Goal: Task Accomplishment & Management: Use online tool/utility

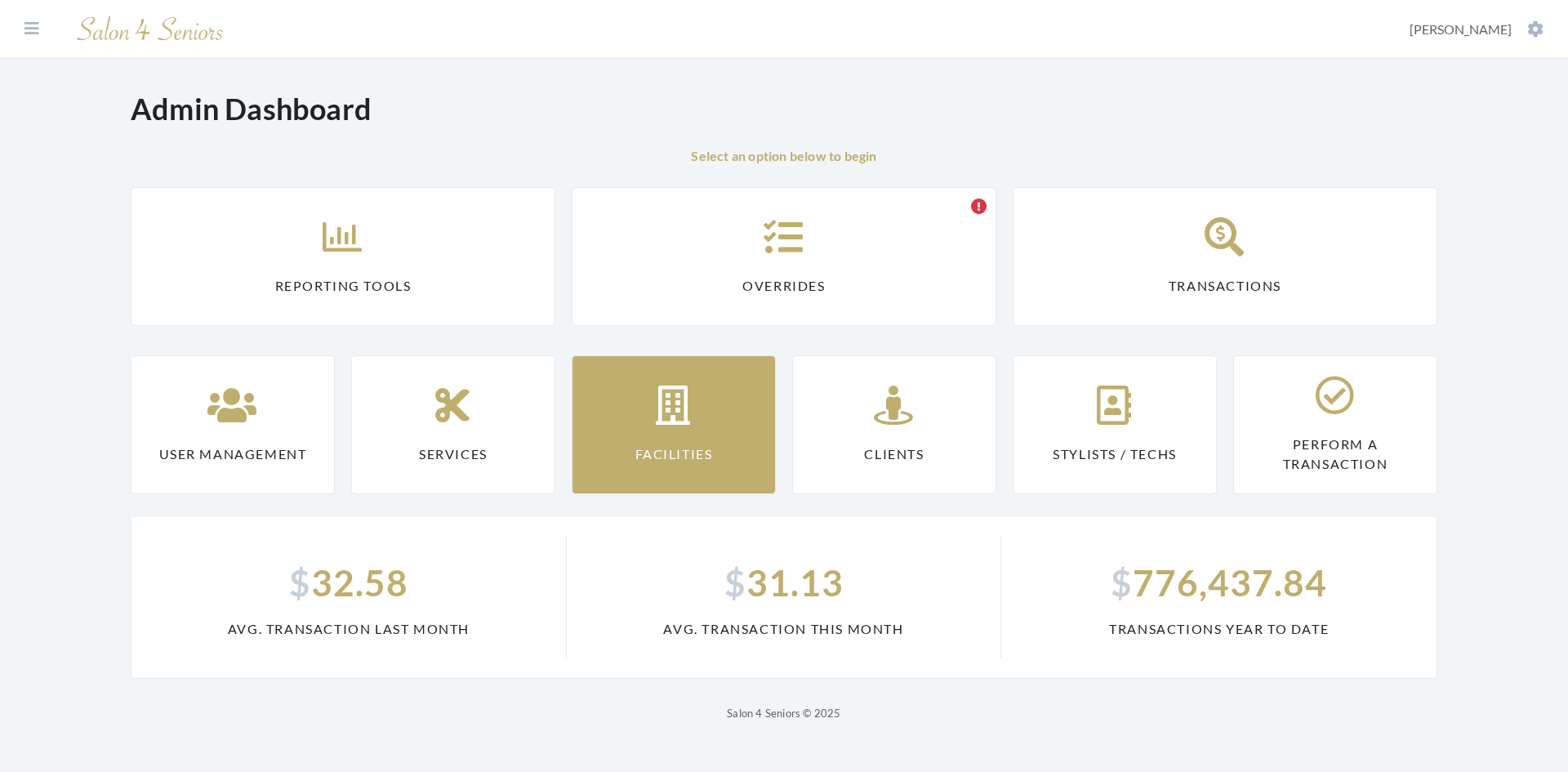
click at [705, 404] on link "Facilities" at bounding box center [674, 424] width 204 height 139
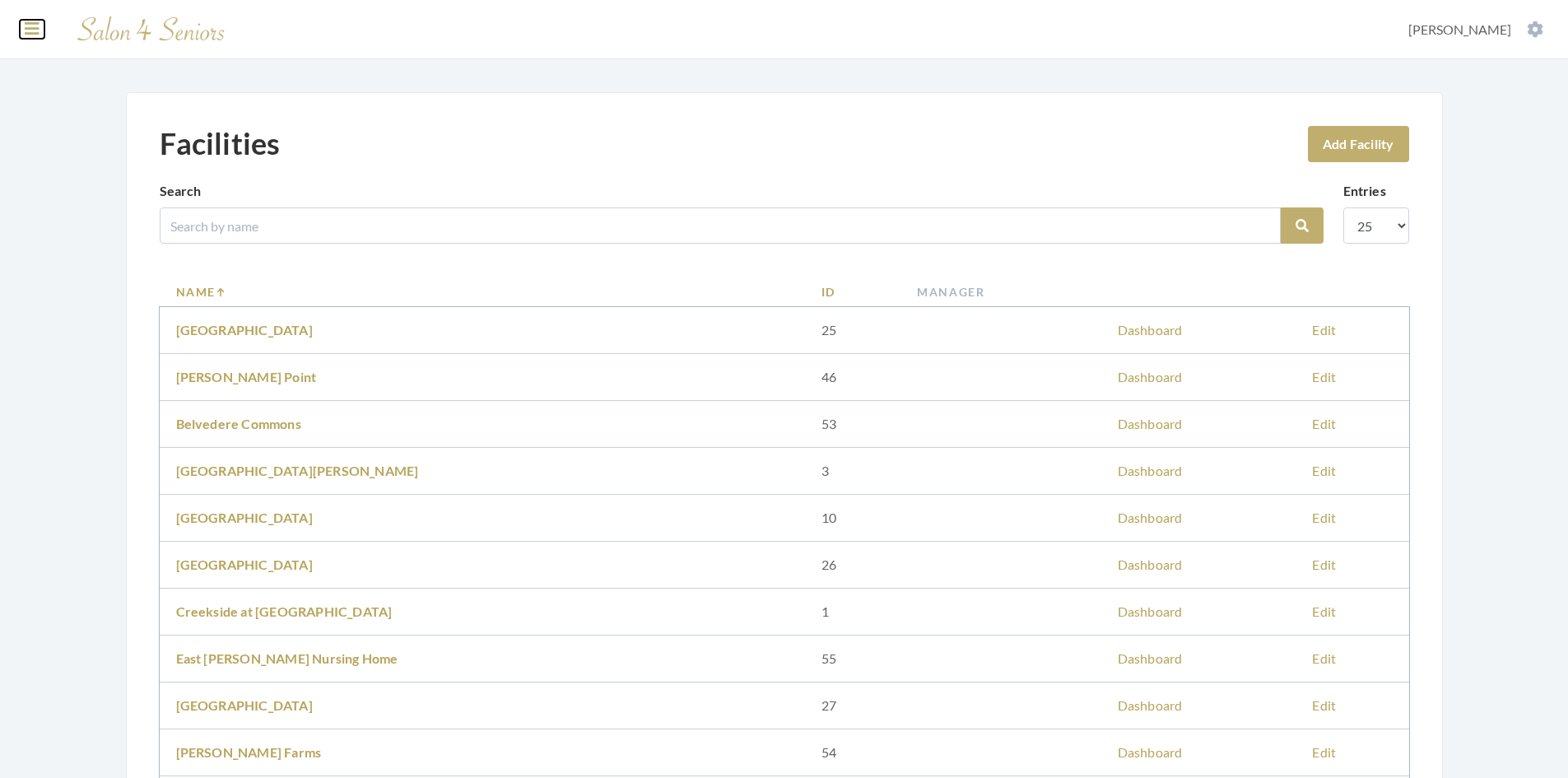
click at [39, 31] on icon at bounding box center [31, 28] width 14 height 16
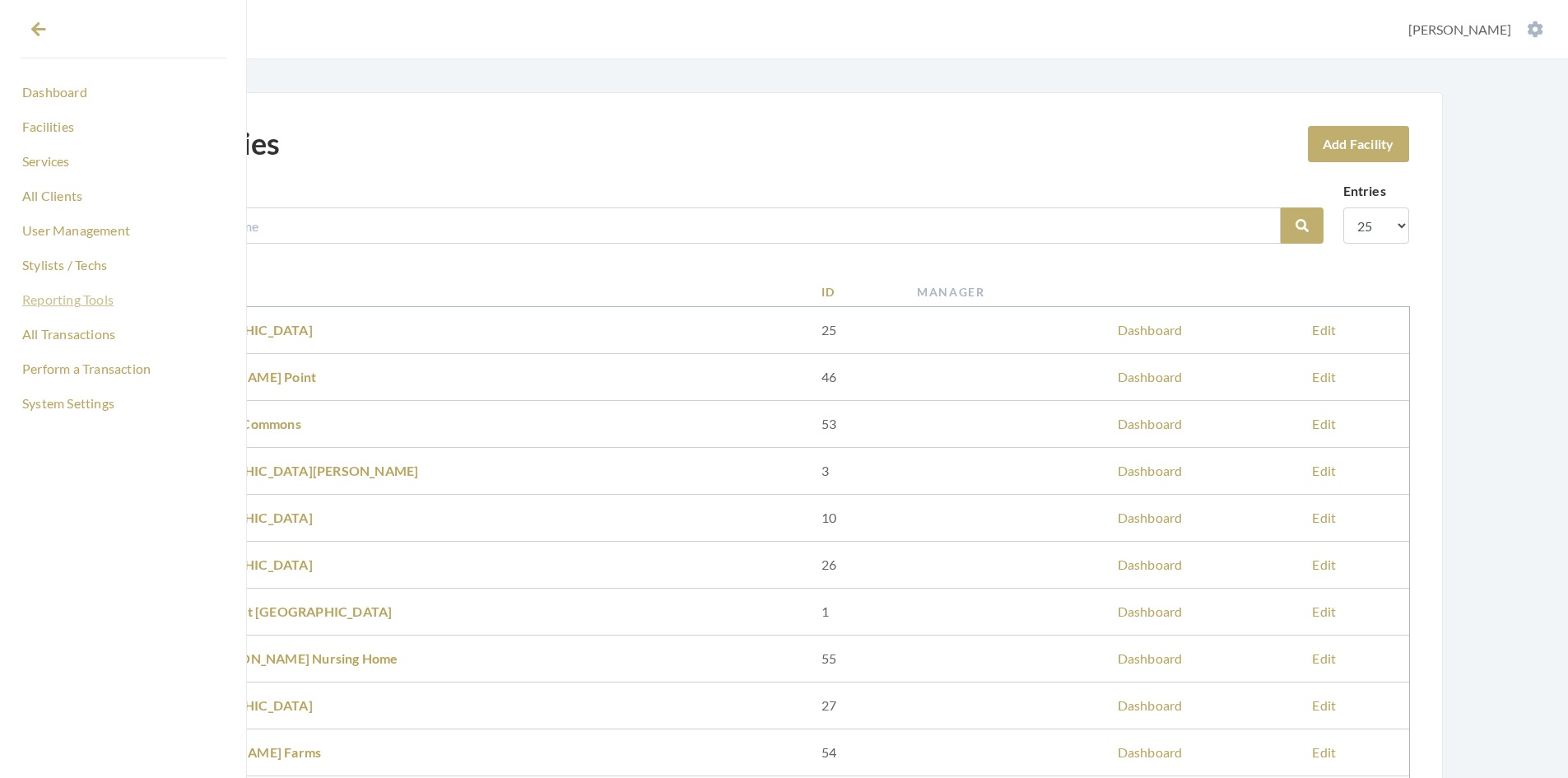
click at [85, 299] on link "Reporting Tools" at bounding box center [122, 299] width 207 height 28
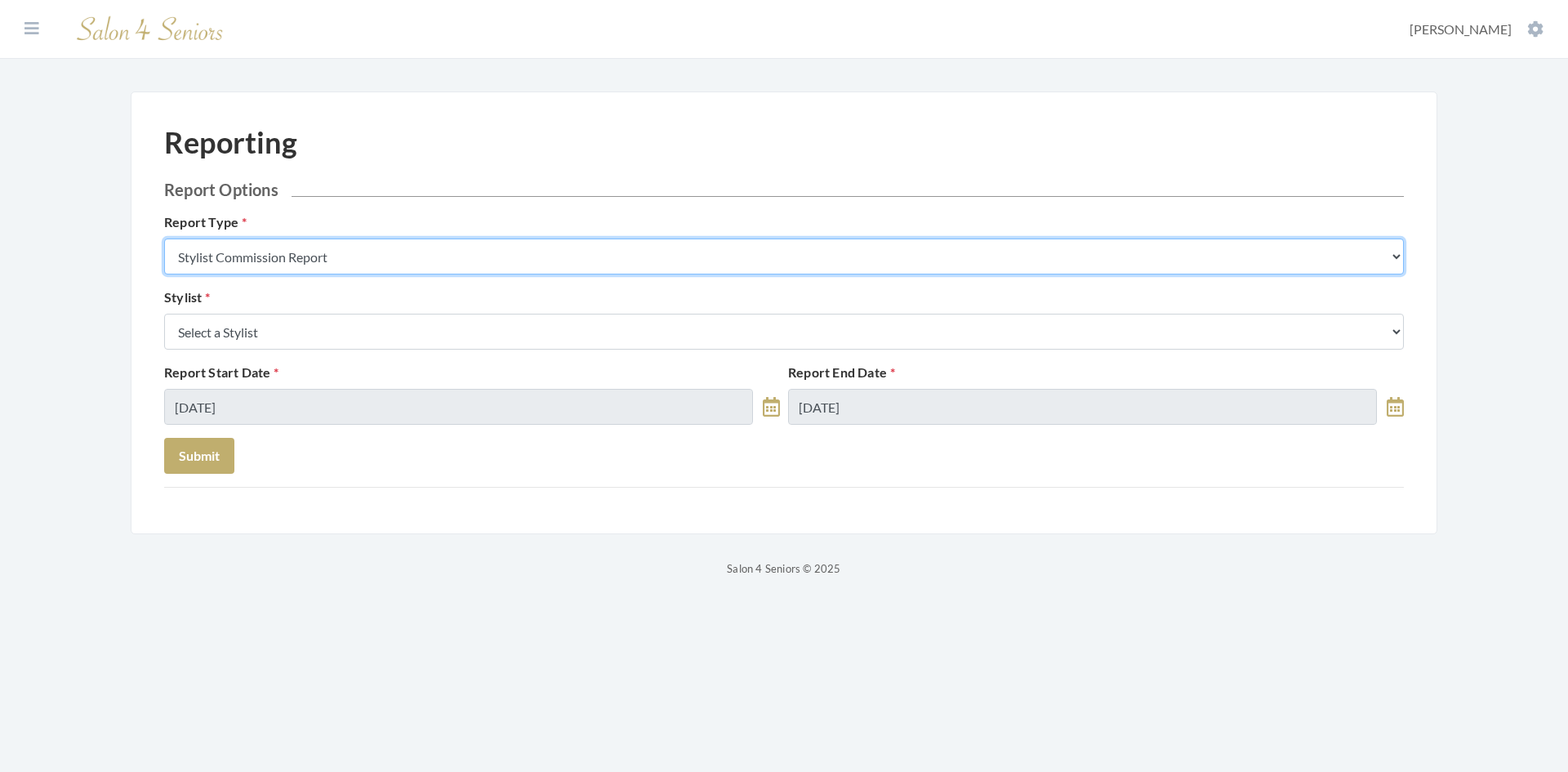
click at [348, 263] on select "Stylist Commission Report Tech Payroll Report Facility Billing Report Individua…" at bounding box center [784, 256] width 1240 height 36
select select "service"
click at [164, 239] on select "Stylist Commission Report Tech Payroll Report Facility Billing Report Individua…" at bounding box center [784, 256] width 1240 height 36
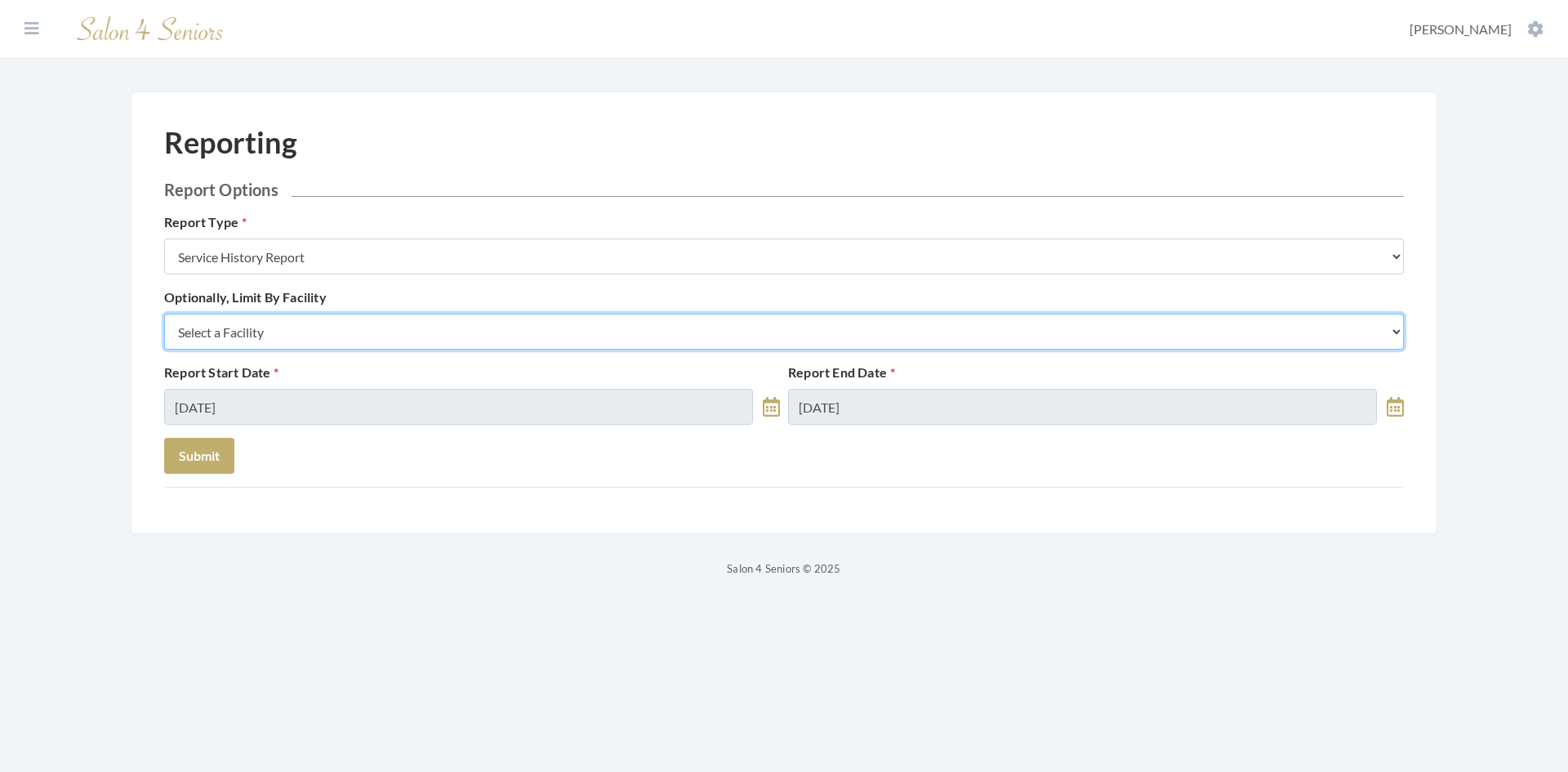
click at [321, 338] on select "Select a Facility Arbor Lakes NH Asher Point Belvedere Commons Brookdale Jones …" at bounding box center [784, 332] width 1240 height 36
select select "58"
click at [164, 314] on select "Select a Facility Arbor Lakes NH Asher Point Belvedere Commons Brookdale Jones …" at bounding box center [784, 332] width 1240 height 36
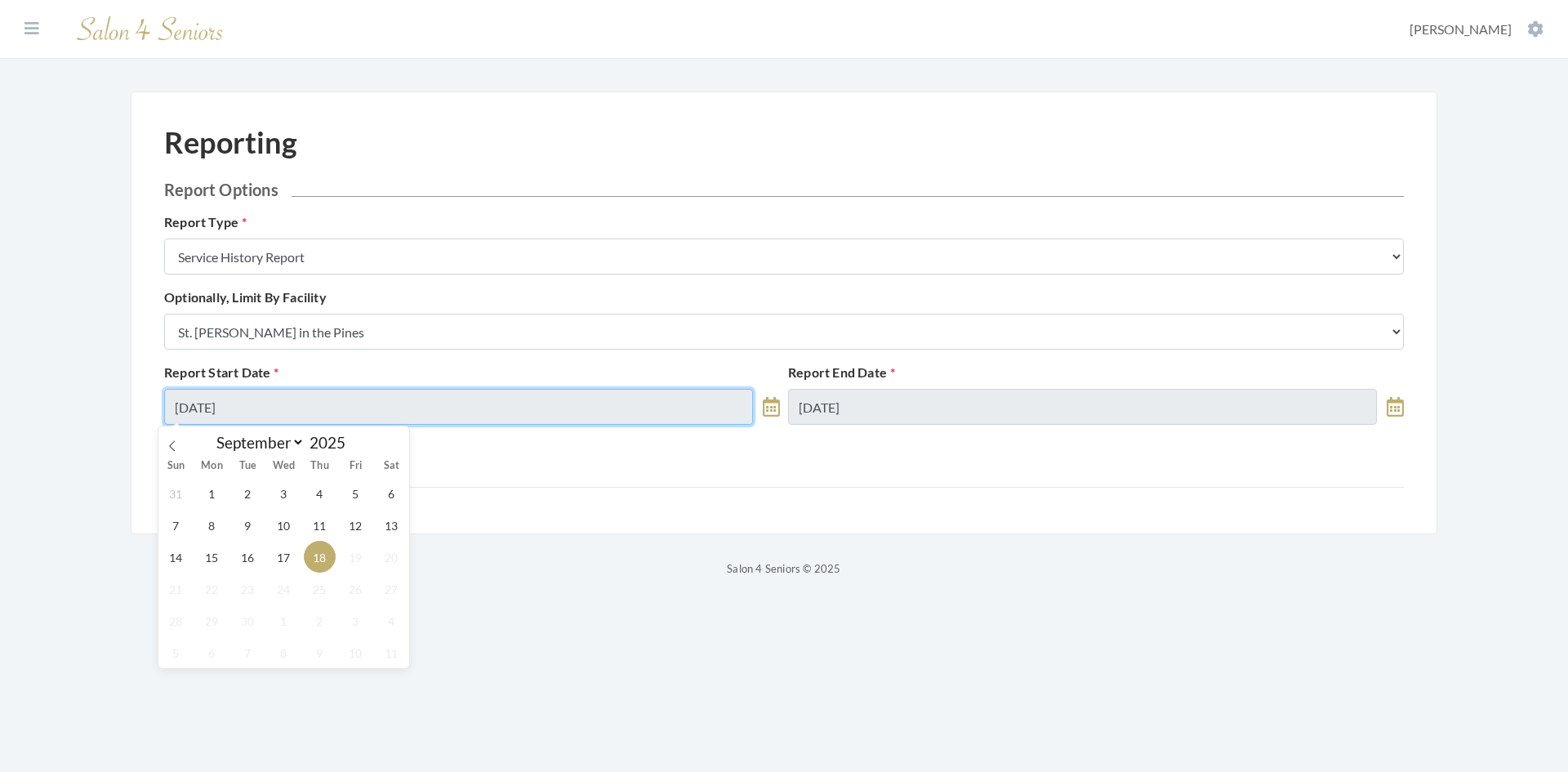
click at [306, 406] on input "09/18/2025" at bounding box center [459, 407] width 589 height 36
click at [174, 441] on icon at bounding box center [171, 445] width 6 height 11
select select "7"
click at [349, 489] on span "1" at bounding box center [356, 494] width 32 height 32
type input "08/01/2025"
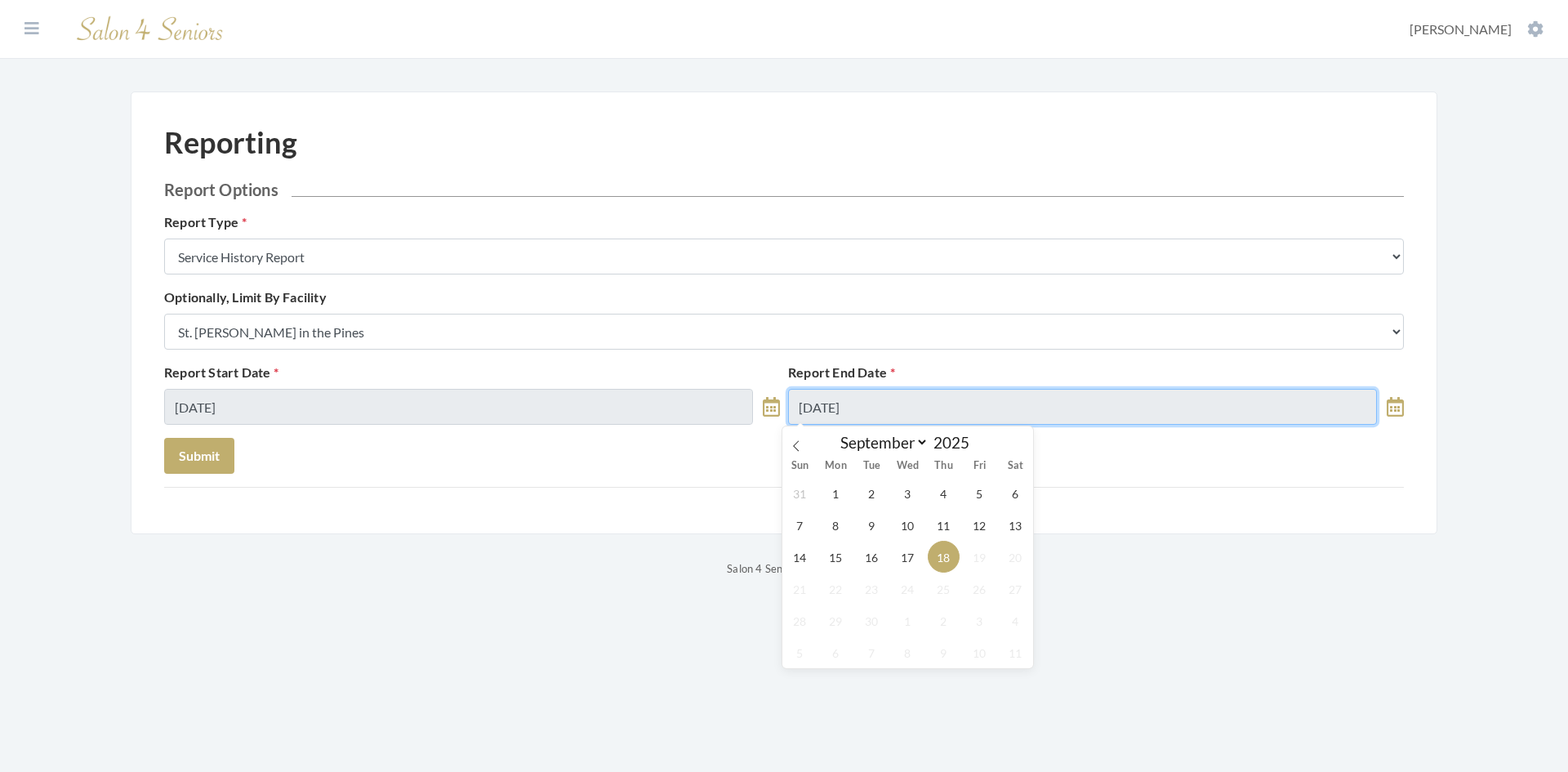
click at [867, 397] on input "09/18/2025" at bounding box center [1082, 407] width 589 height 36
click at [797, 447] on icon at bounding box center [796, 446] width 12 height 12
select select "7"
click at [803, 653] on span "31" at bounding box center [800, 652] width 32 height 32
type input "08/31/2025"
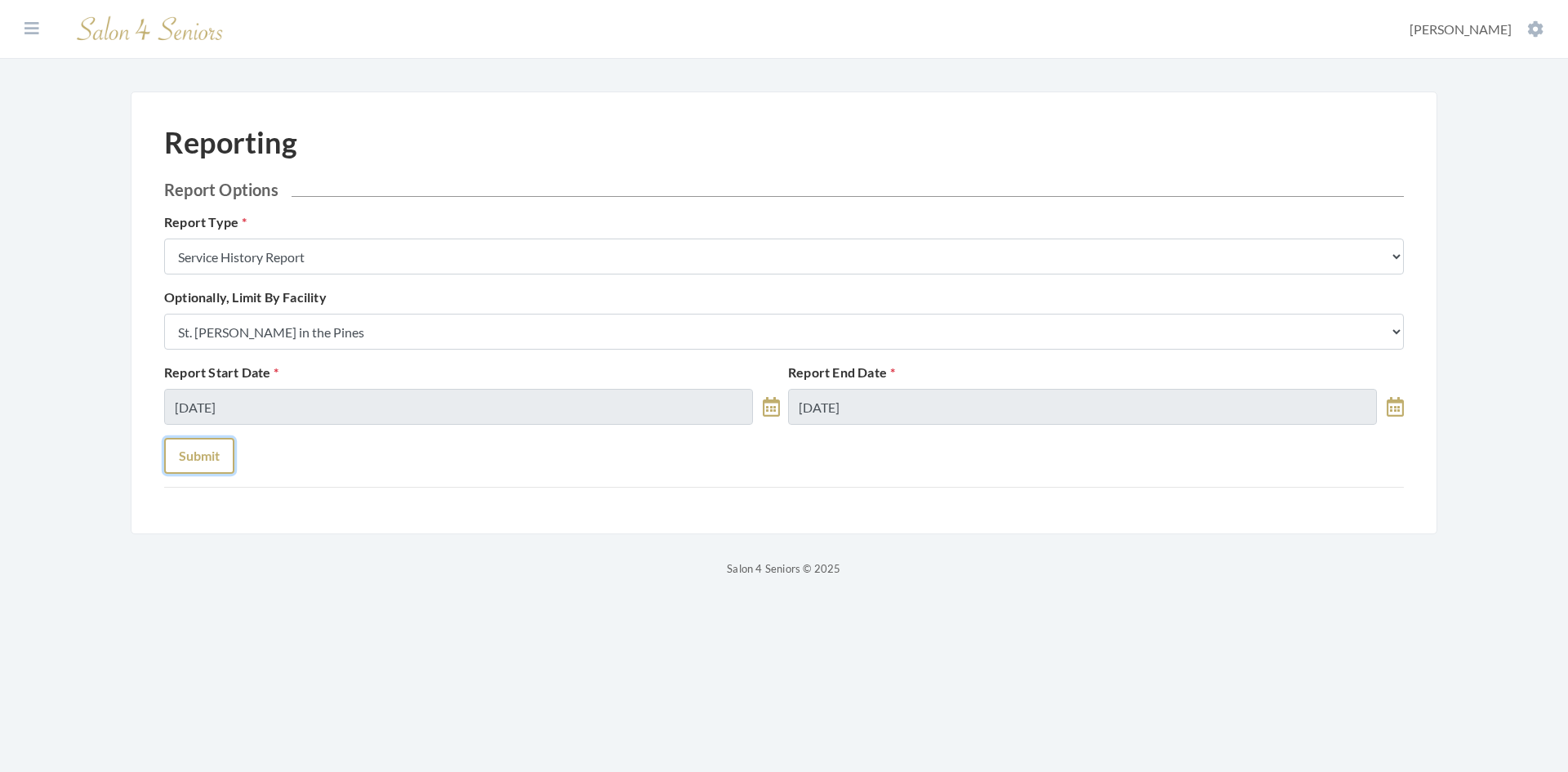
click at [191, 456] on button "Submit" at bounding box center [199, 456] width 70 height 36
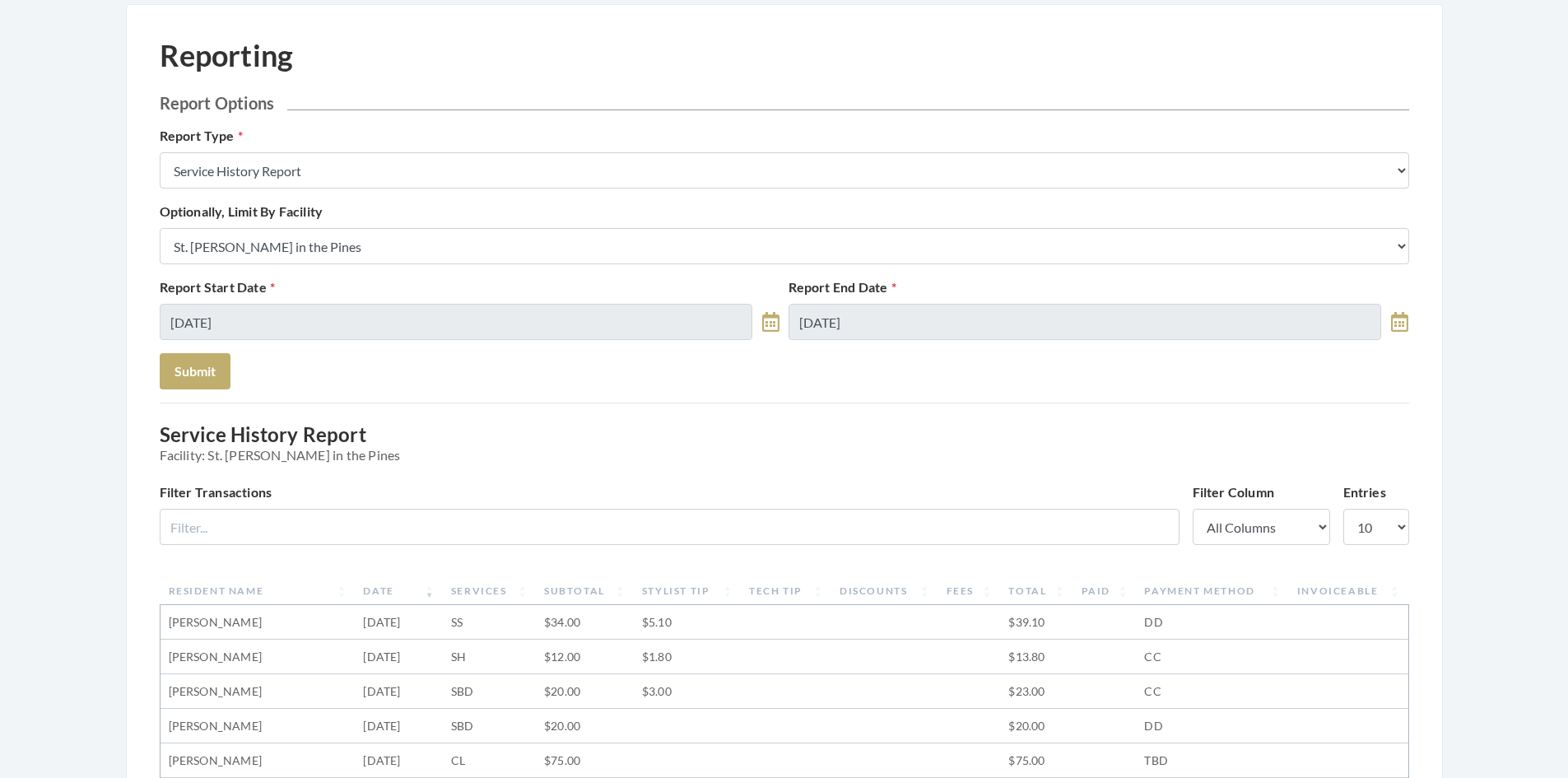
scroll to position [82, 0]
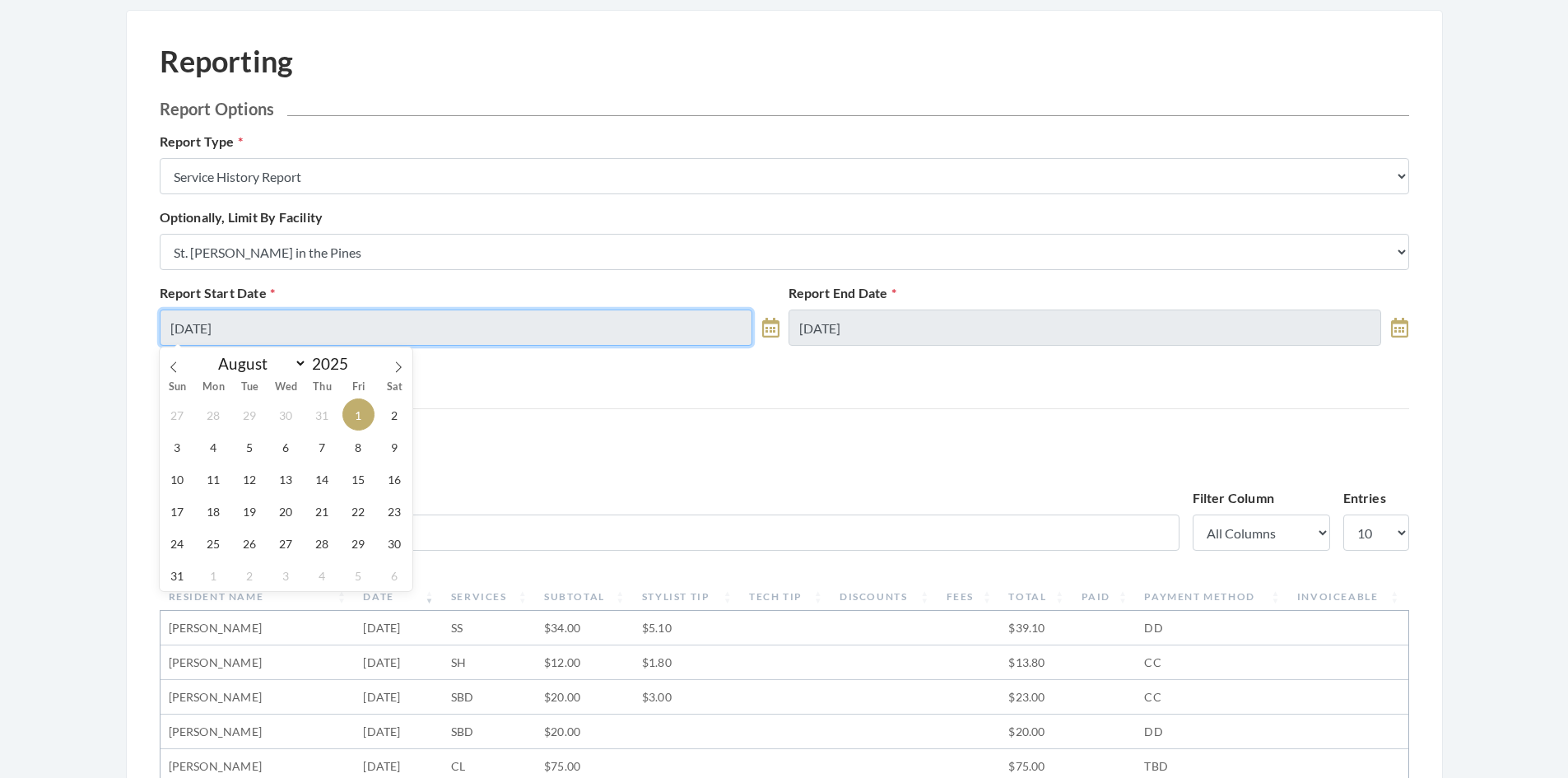
click at [443, 327] on input "[DATE]" at bounding box center [456, 327] width 593 height 37
click at [171, 370] on icon at bounding box center [174, 367] width 12 height 12
select select "6"
click at [251, 415] on span "1" at bounding box center [250, 415] width 32 height 32
type input "[DATE]"
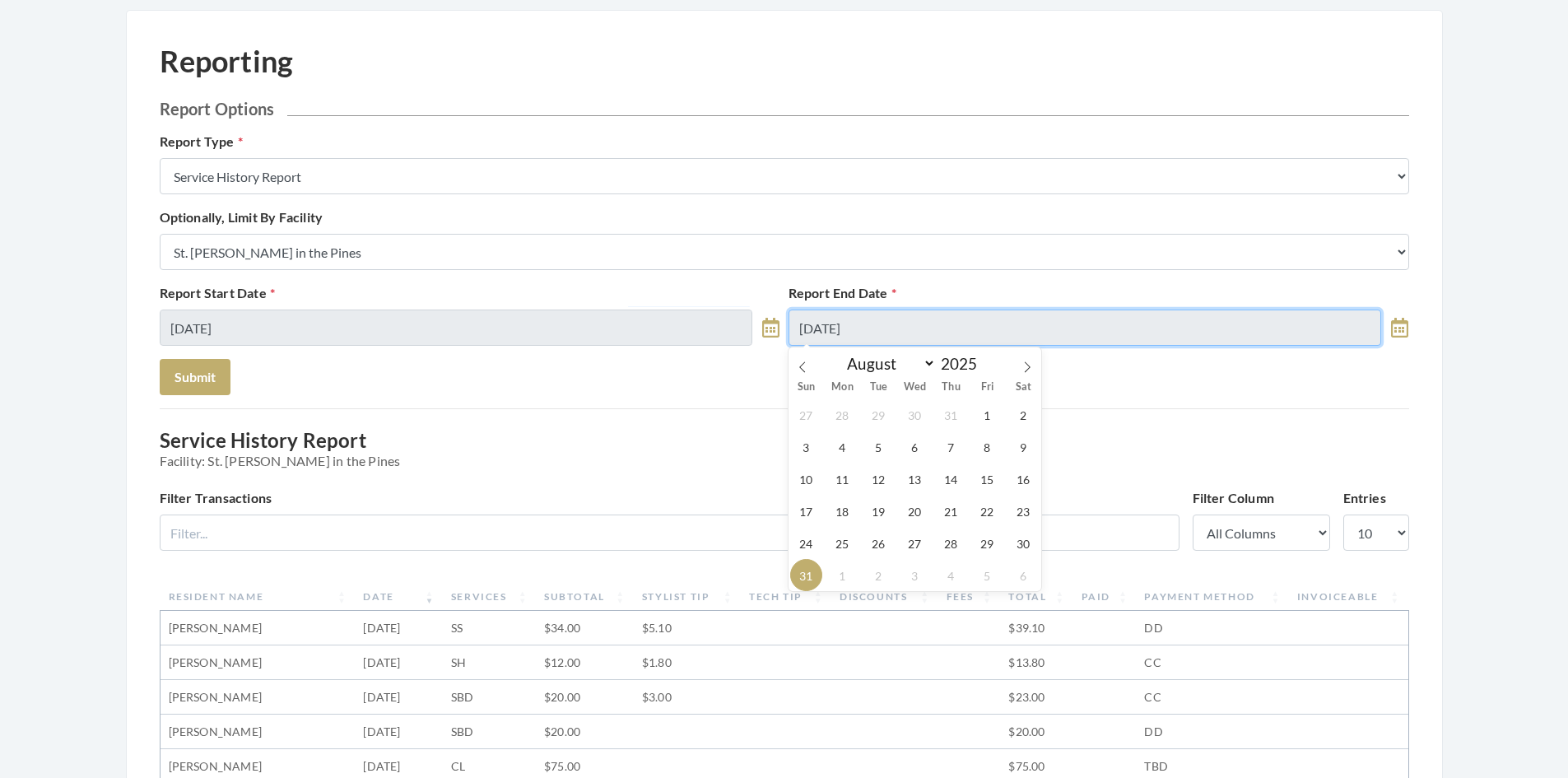
click at [913, 322] on input "08/31/2025" at bounding box center [1085, 327] width 593 height 37
click at [805, 366] on icon at bounding box center [802, 367] width 12 height 12
select select "6"
click at [953, 545] on span "31" at bounding box center [951, 543] width 32 height 32
type input "07/31/2025"
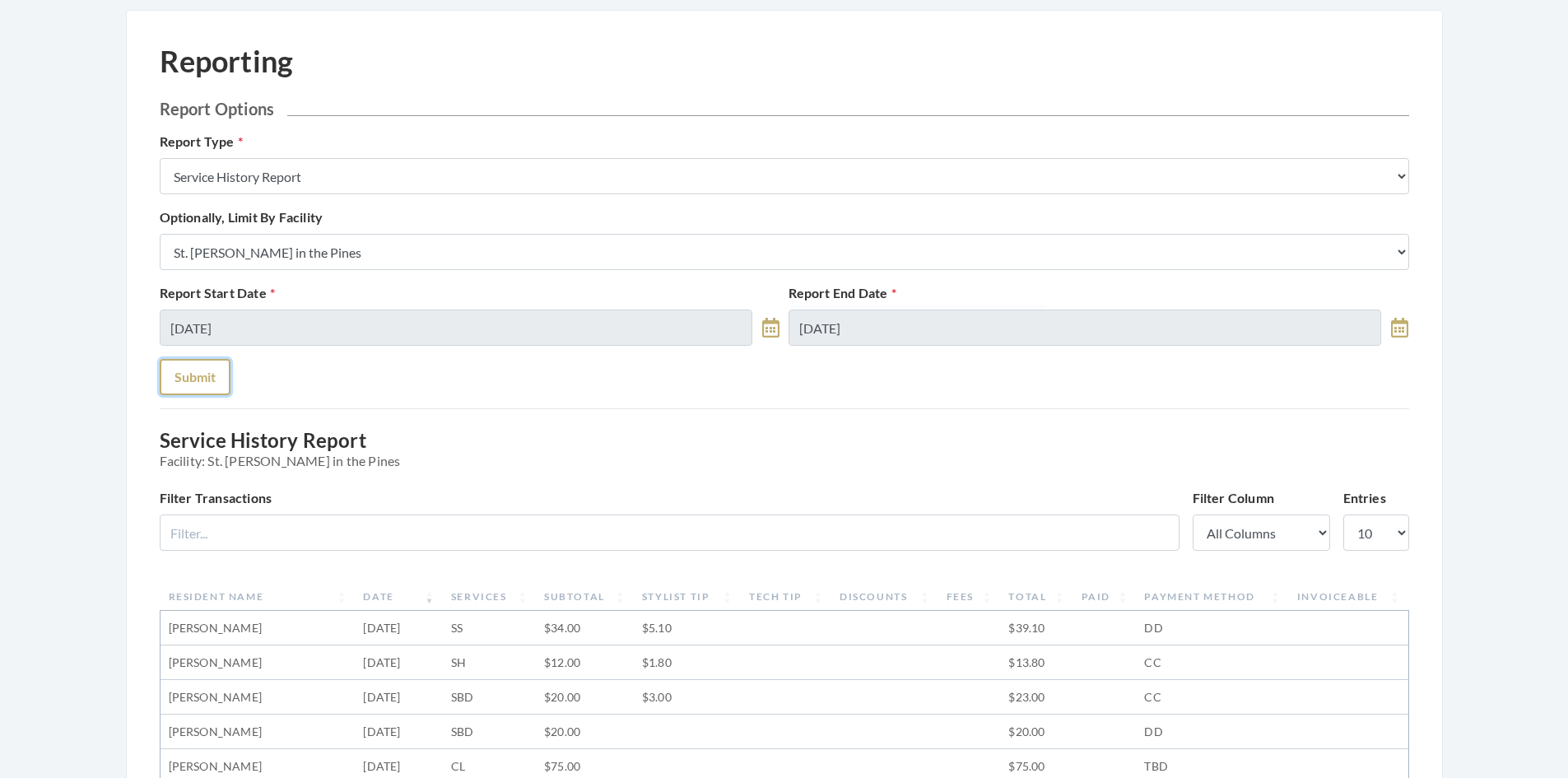
click at [204, 378] on button "Submit" at bounding box center [195, 377] width 71 height 37
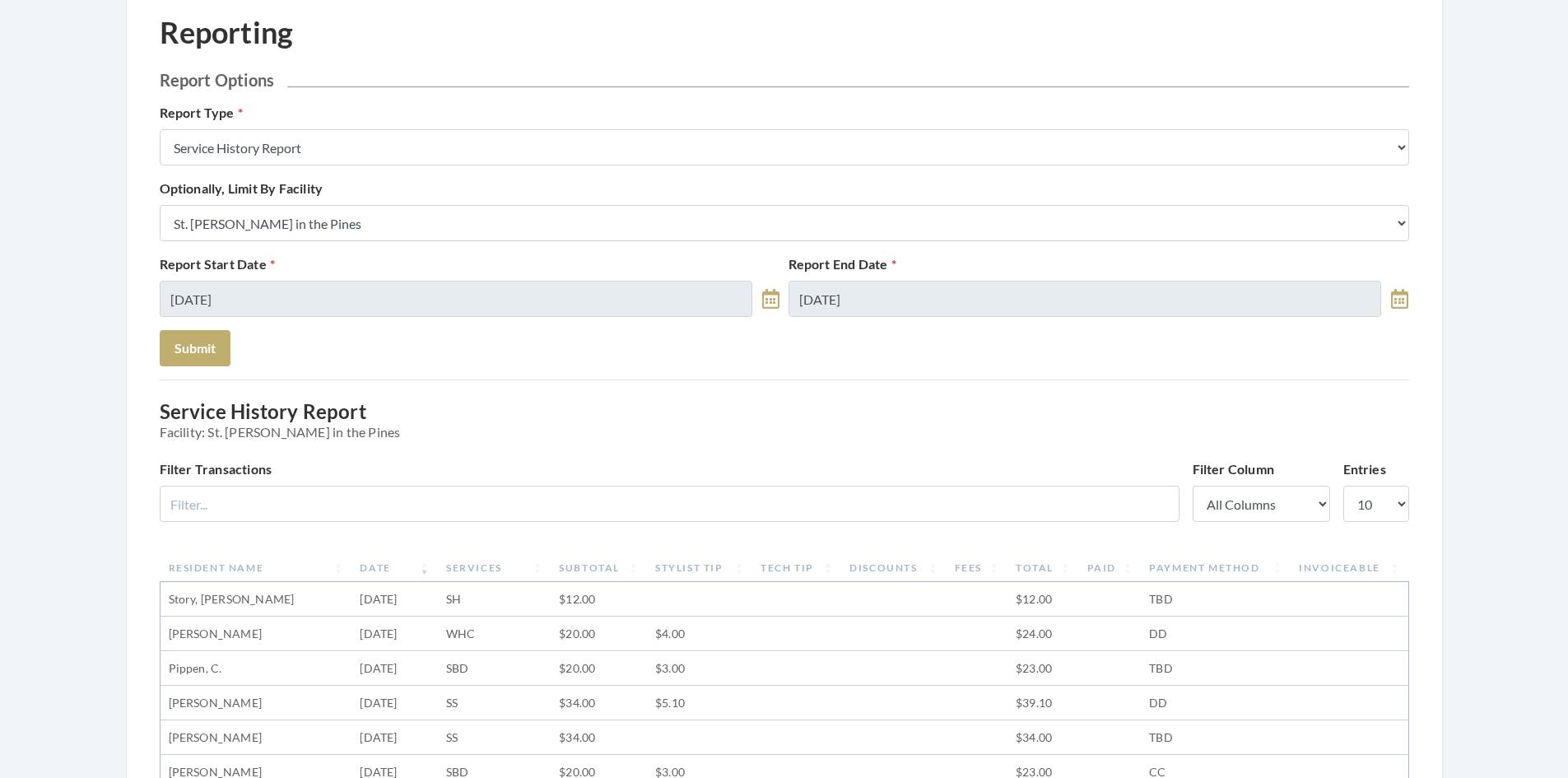
scroll to position [82, 0]
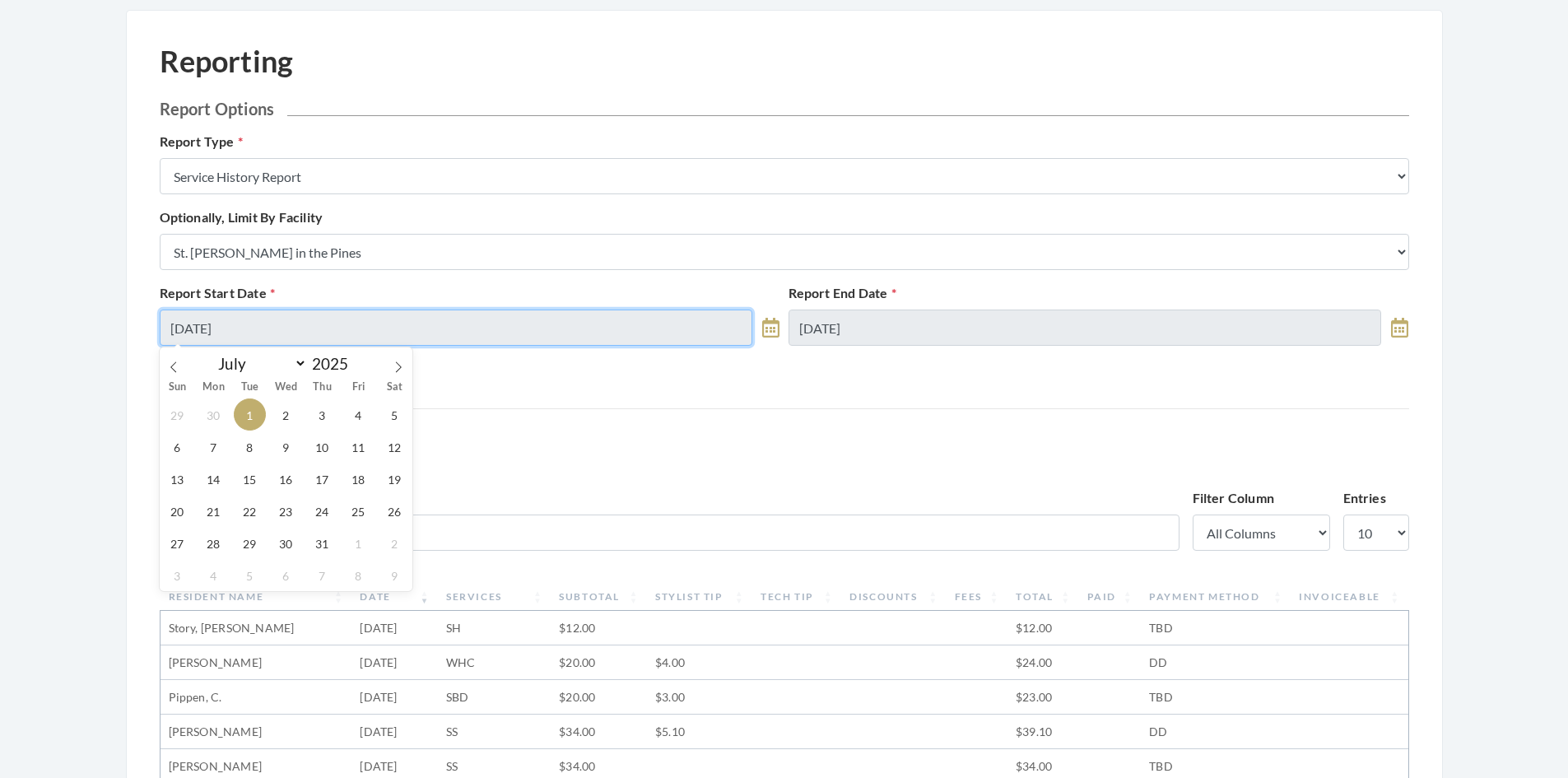
click at [332, 332] on input "[DATE]" at bounding box center [456, 327] width 593 height 37
click at [173, 367] on icon at bounding box center [174, 367] width 12 height 12
select select "5"
click at [176, 418] on span "1" at bounding box center [178, 415] width 32 height 32
type input "06/01/2025"
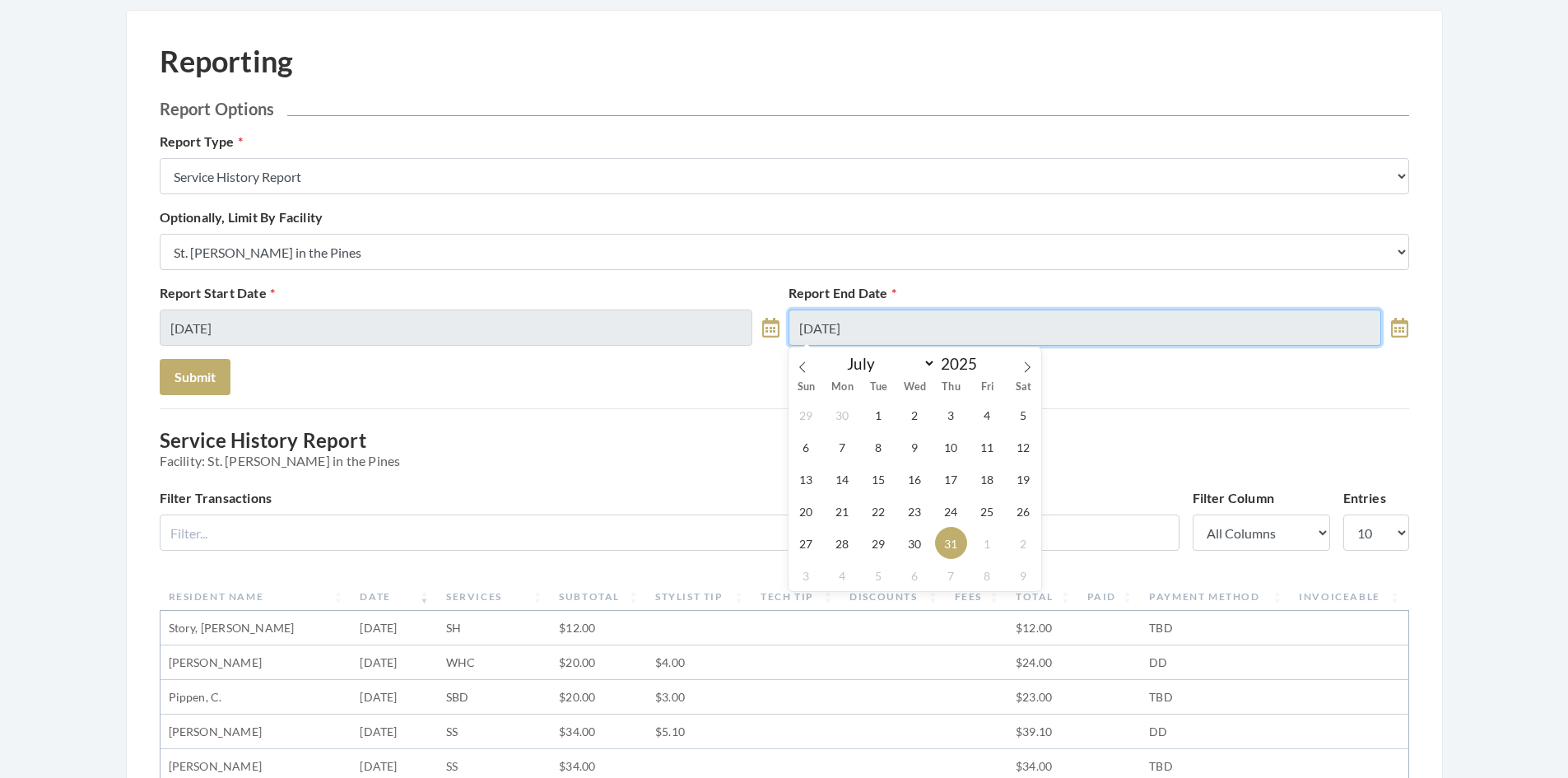
click at [864, 332] on input "07/31/2025" at bounding box center [1085, 327] width 593 height 37
click at [801, 372] on icon at bounding box center [802, 367] width 12 height 12
select select "5"
click at [836, 549] on span "30" at bounding box center [842, 543] width 32 height 32
type input "06/30/2025"
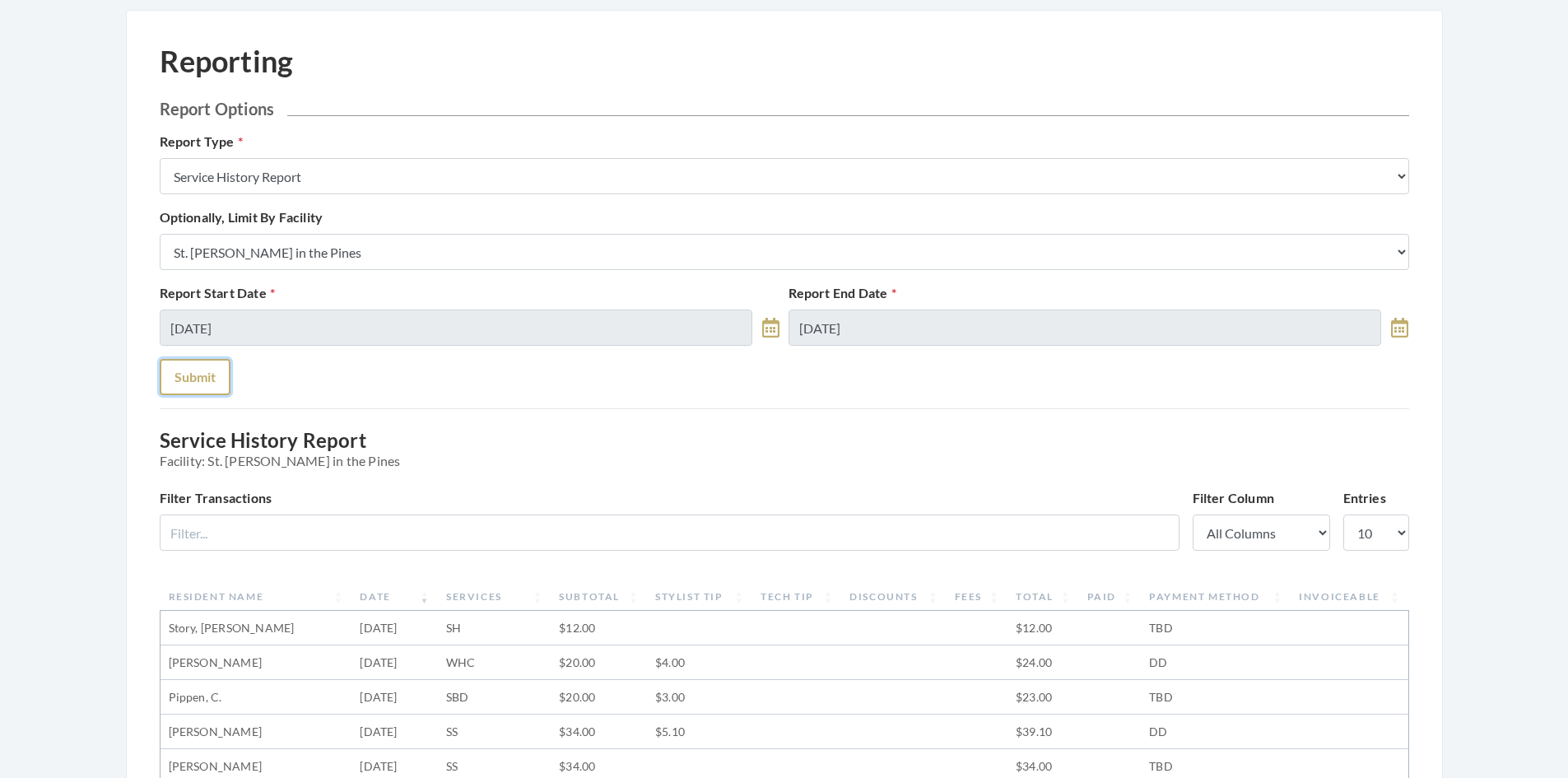
click at [197, 378] on button "Submit" at bounding box center [195, 377] width 71 height 37
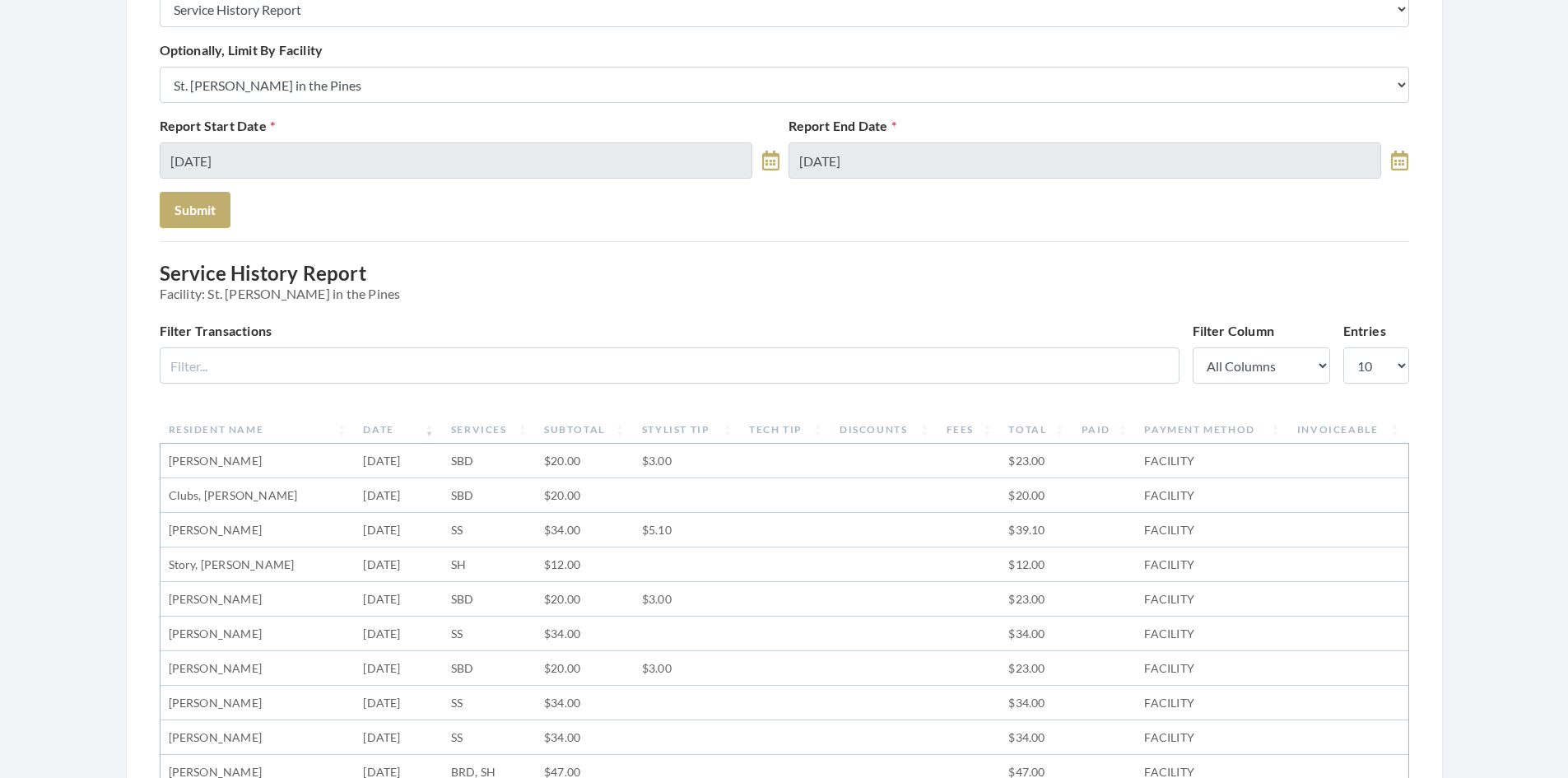
scroll to position [165, 0]
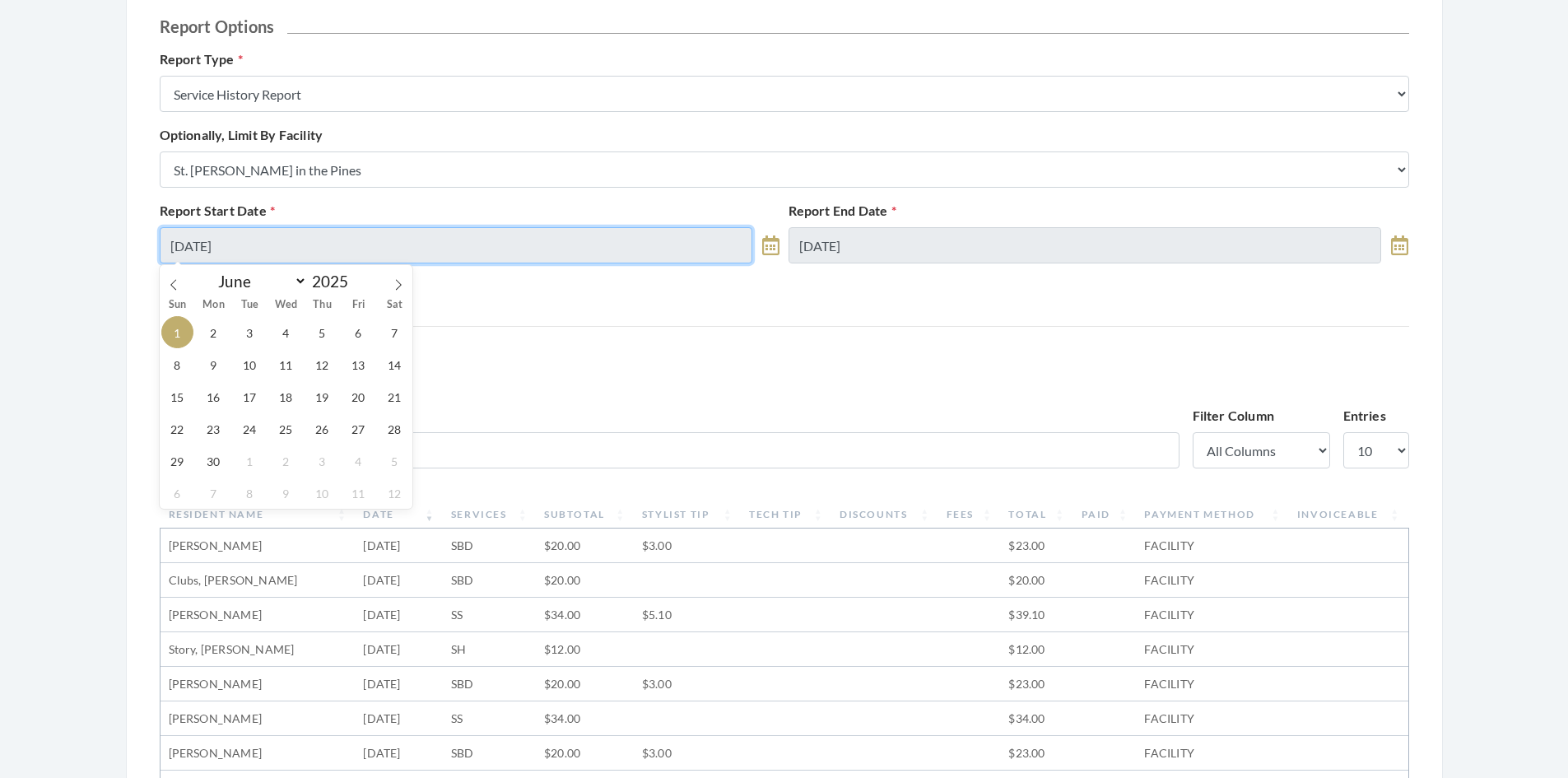
click at [285, 248] on input "06/01/2025" at bounding box center [456, 245] width 593 height 37
click at [174, 284] on icon at bounding box center [174, 285] width 12 height 12
select select "4"
click at [325, 335] on span "1" at bounding box center [322, 332] width 32 height 32
type input "[DATE]"
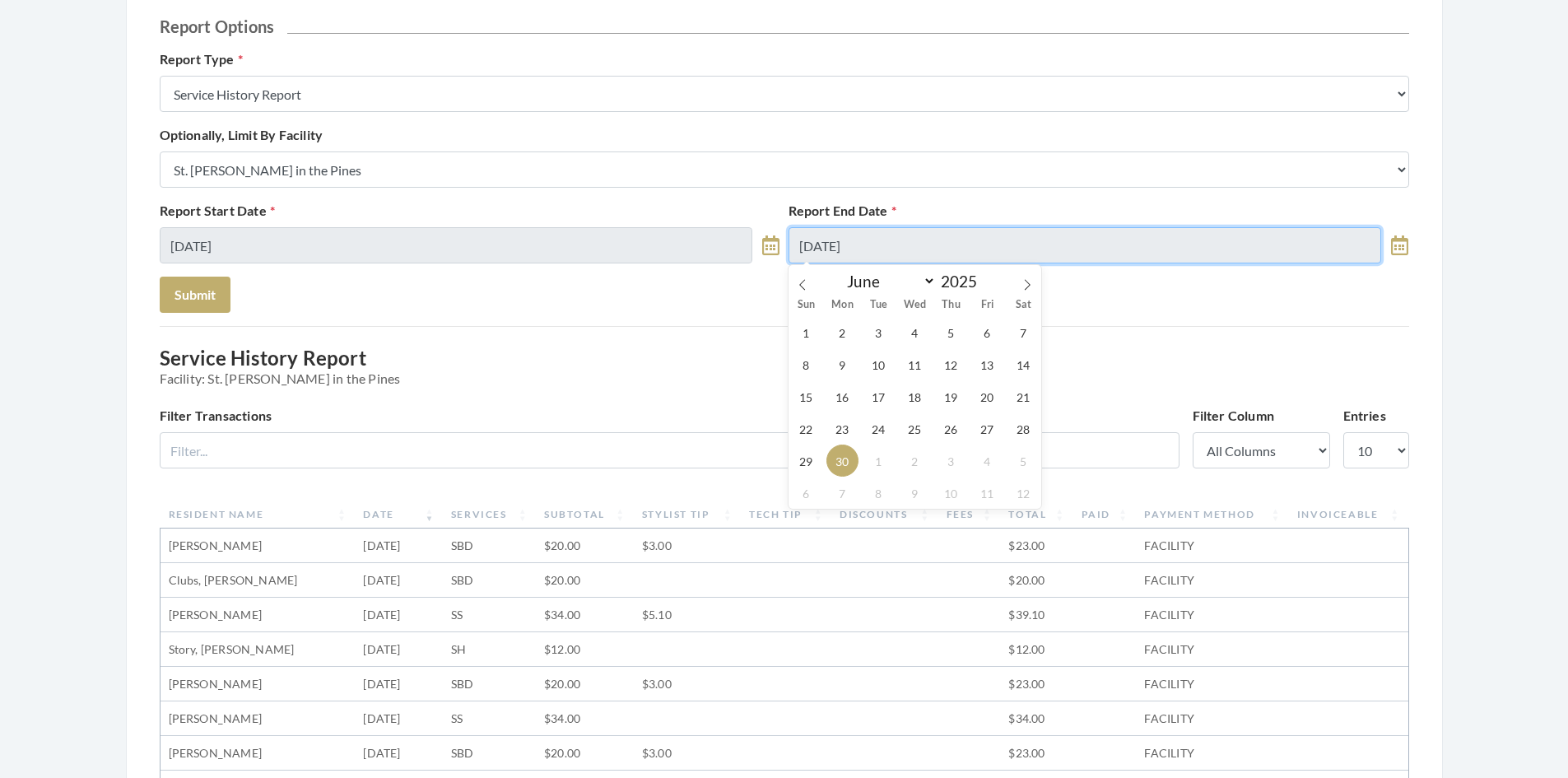
click at [877, 248] on input "06/30/2025" at bounding box center [1085, 245] width 593 height 37
click at [800, 287] on icon at bounding box center [802, 285] width 12 height 12
select select "4"
click at [1022, 463] on span "31" at bounding box center [1023, 461] width 32 height 32
type input "05/31/2025"
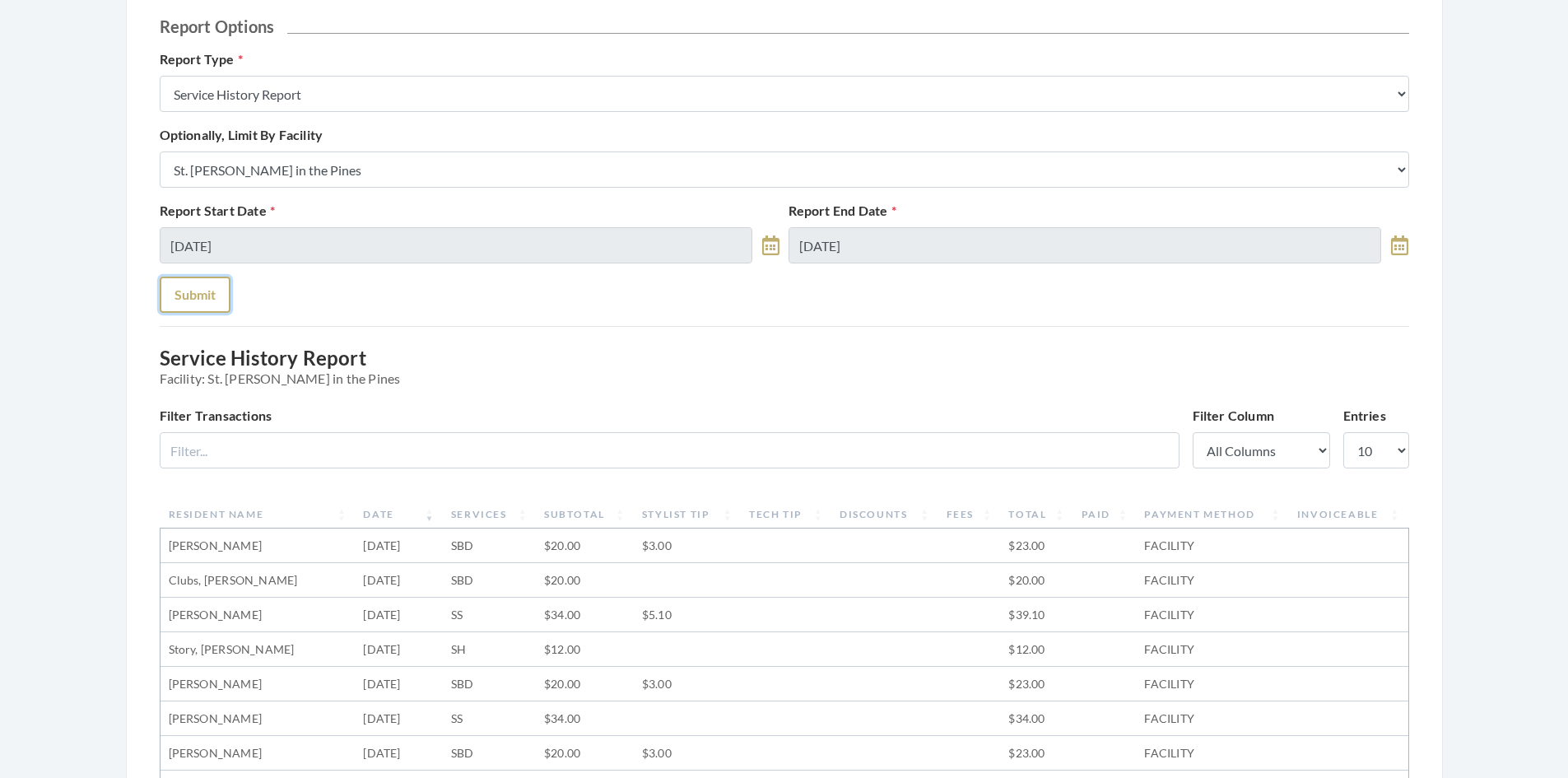
click at [208, 287] on button "Submit" at bounding box center [195, 294] width 71 height 37
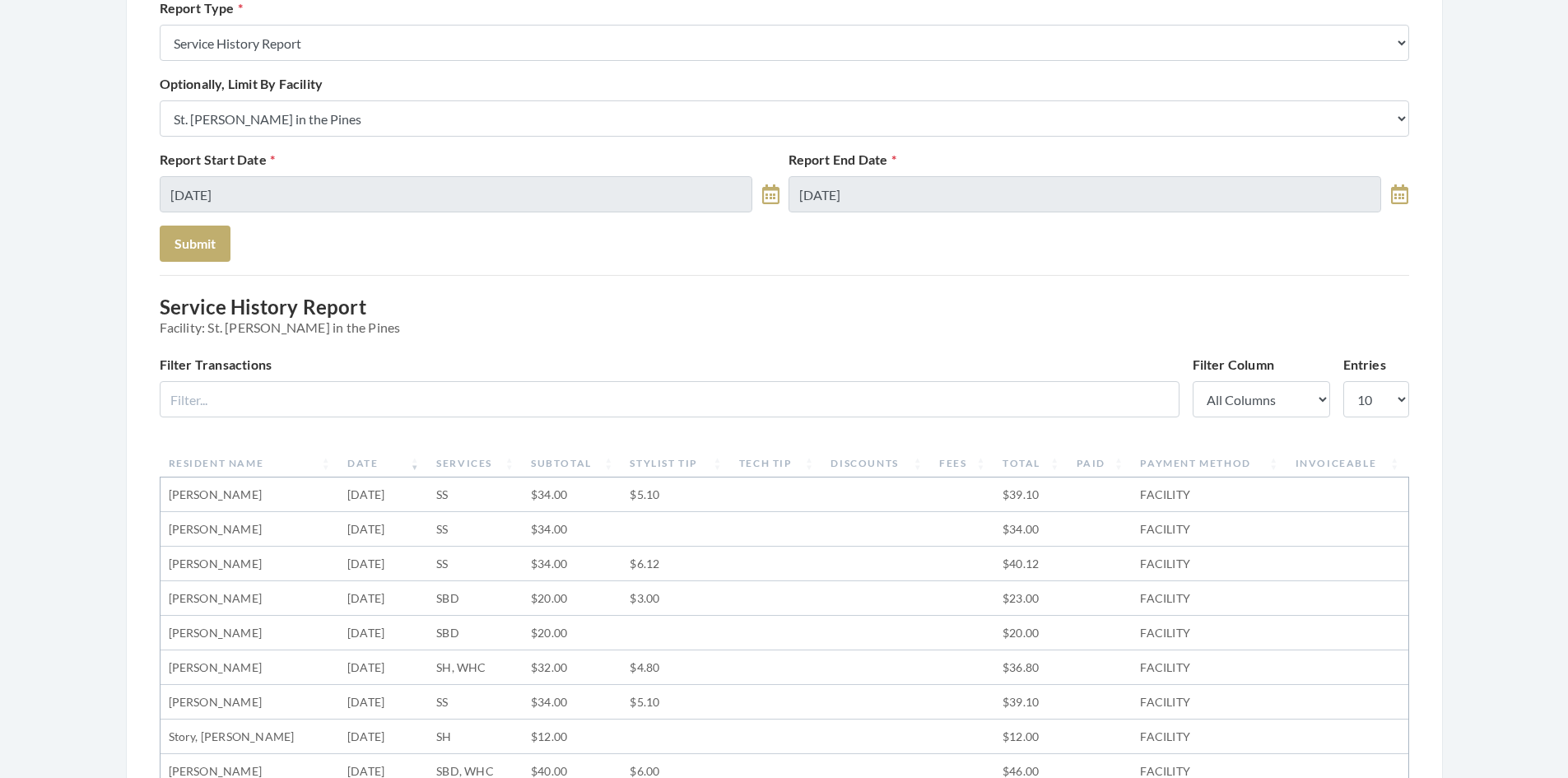
scroll to position [165, 0]
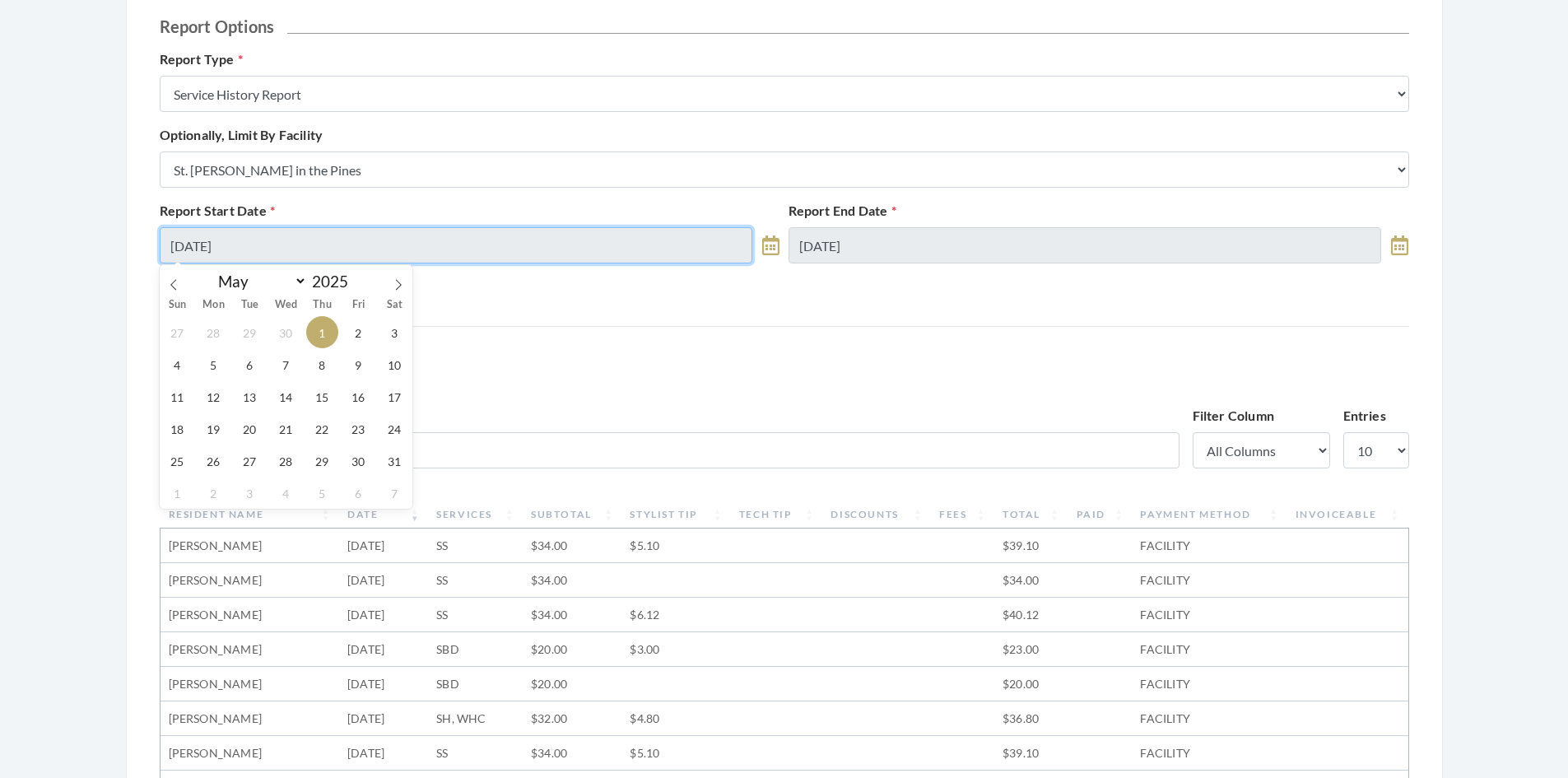
click at [297, 256] on input "[DATE]" at bounding box center [456, 245] width 593 height 37
click at [173, 286] on icon at bounding box center [174, 285] width 12 height 12
select select "3"
click at [246, 332] on span "1" at bounding box center [250, 332] width 32 height 32
type input "[DATE]"
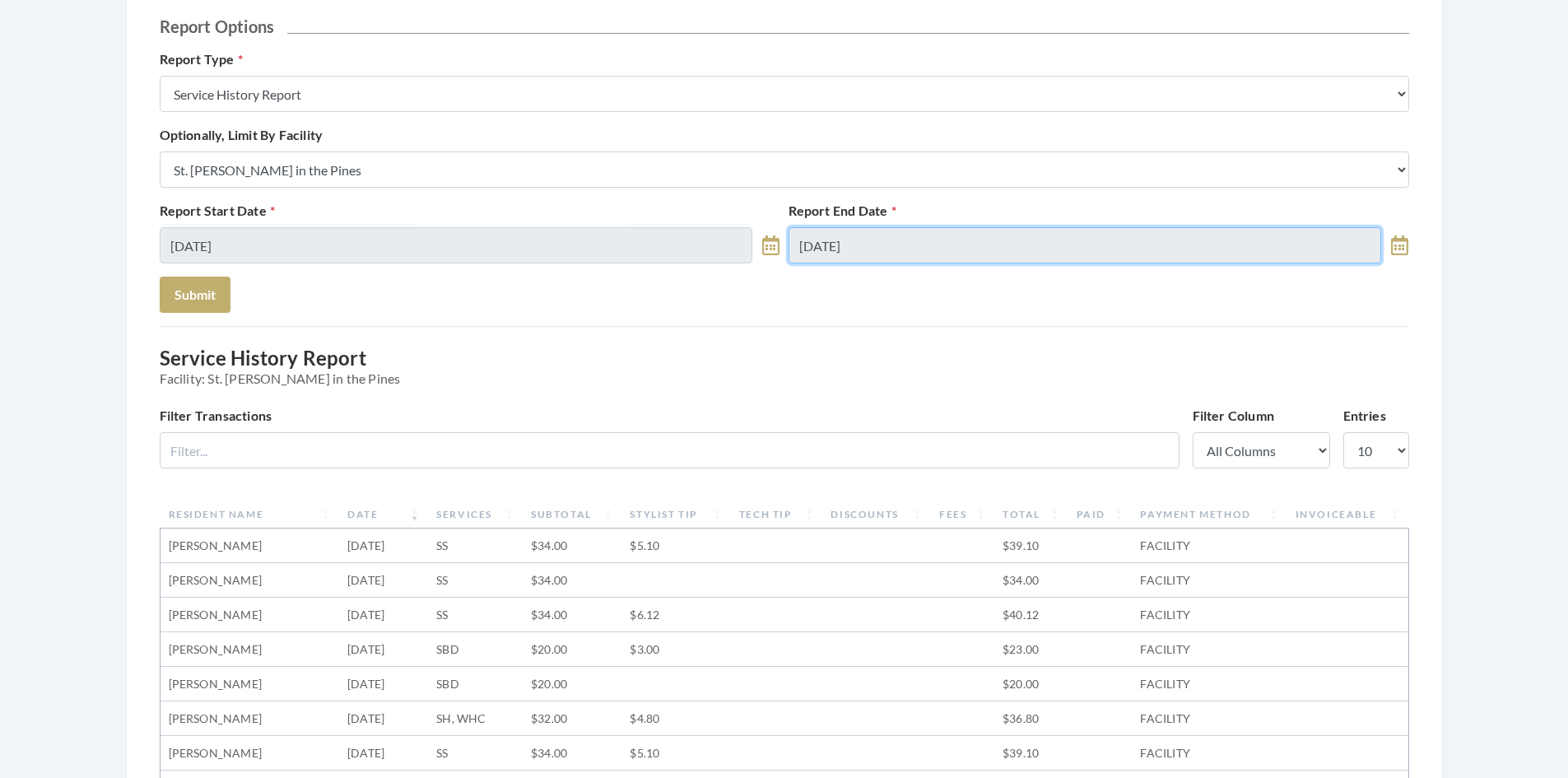
click at [884, 240] on input "[DATE]" at bounding box center [1085, 245] width 593 height 37
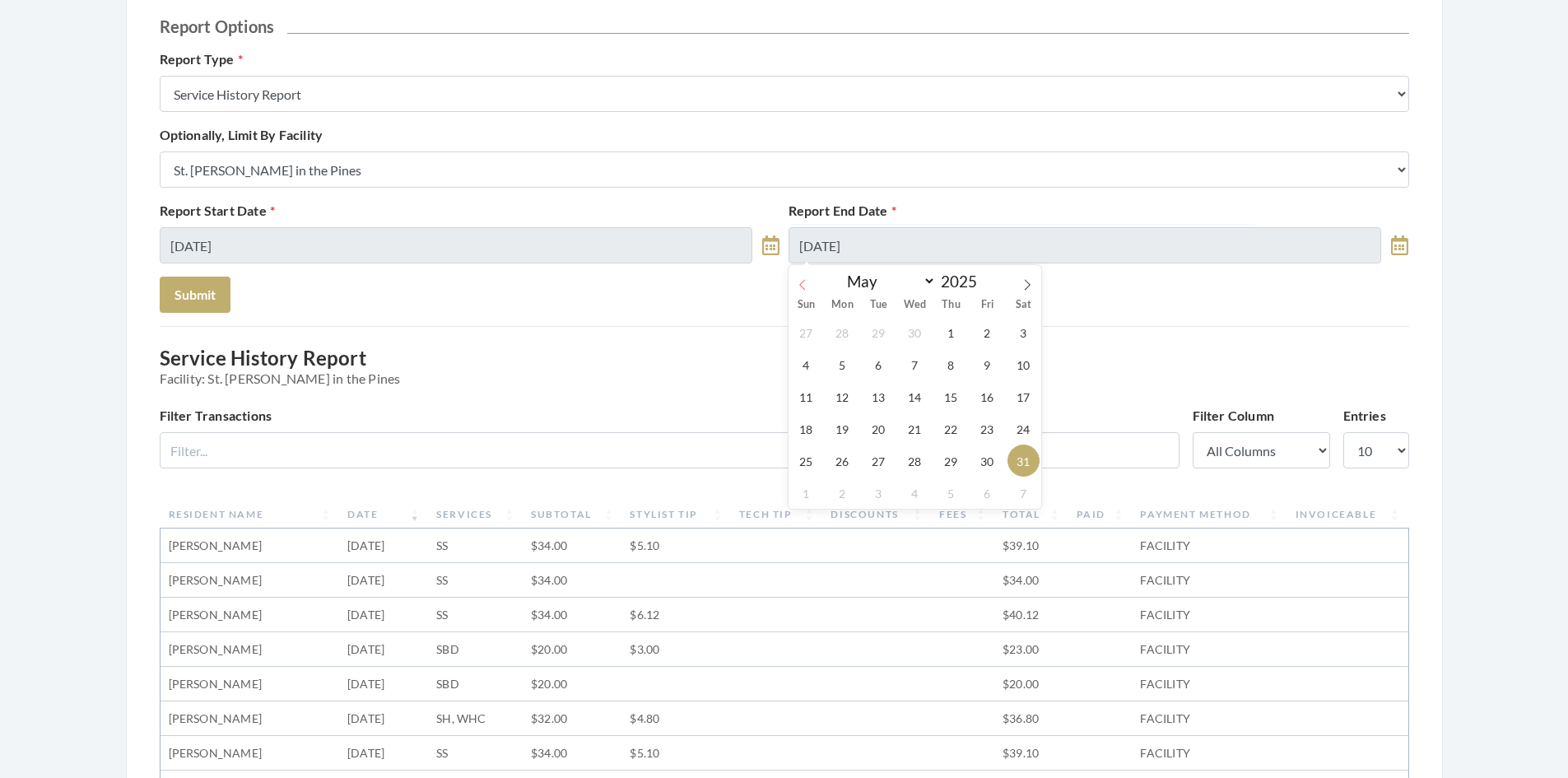
click at [798, 288] on icon at bounding box center [802, 285] width 12 height 12
select select "3"
click at [917, 463] on span "30" at bounding box center [914, 461] width 32 height 32
type input "[DATE]"
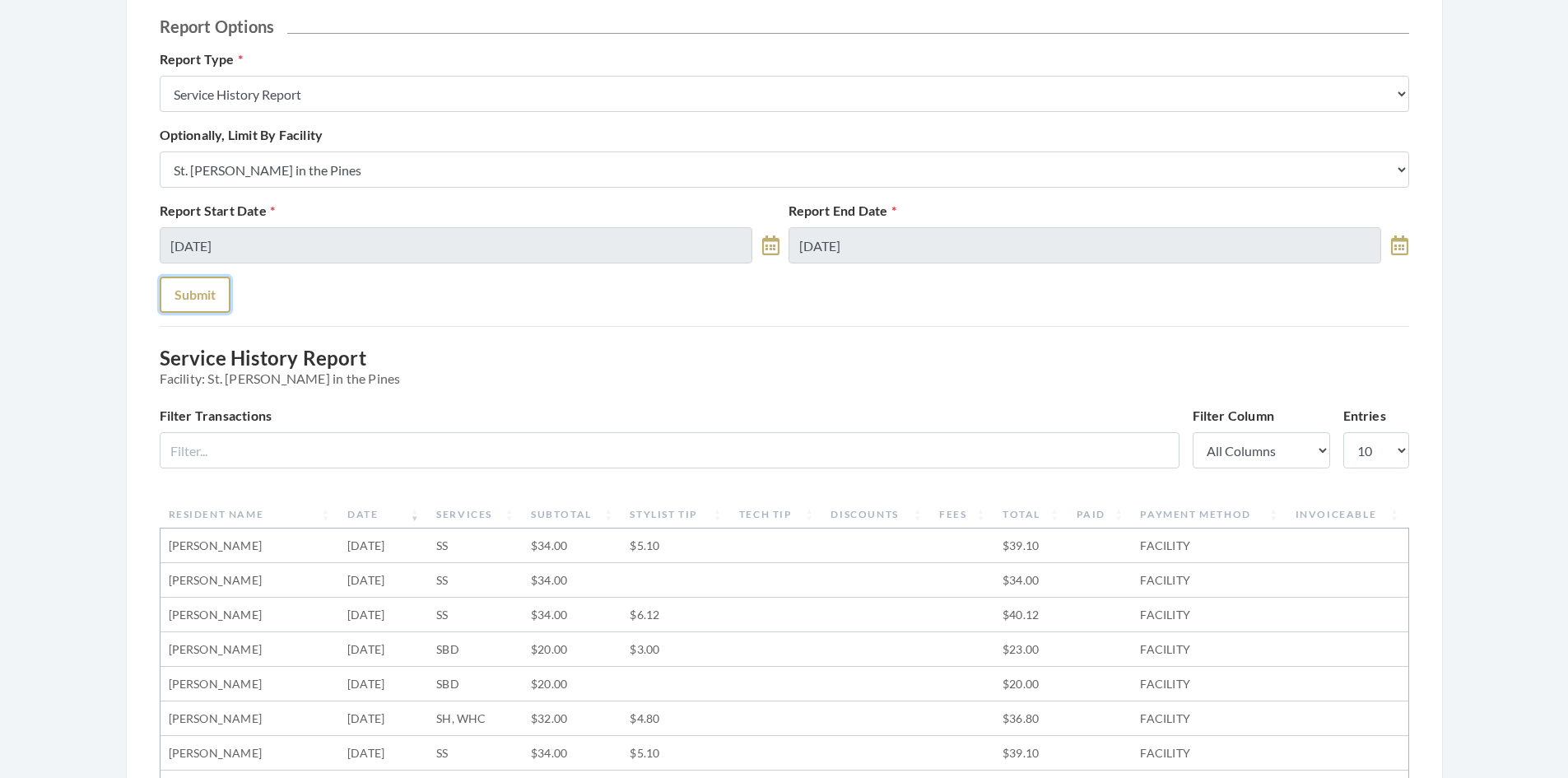
click at [210, 294] on button "Submit" at bounding box center [195, 294] width 71 height 37
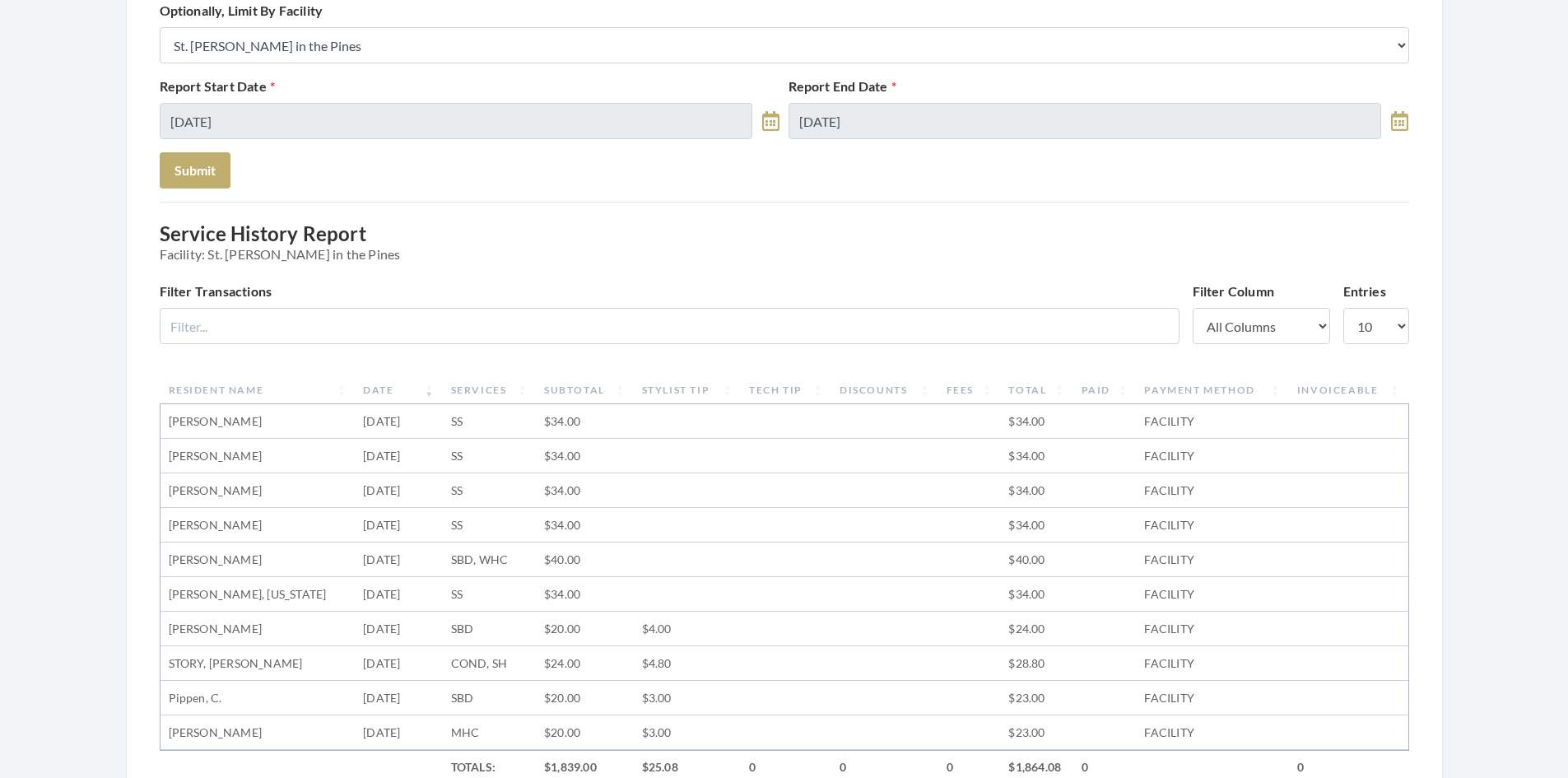
scroll to position [247, 0]
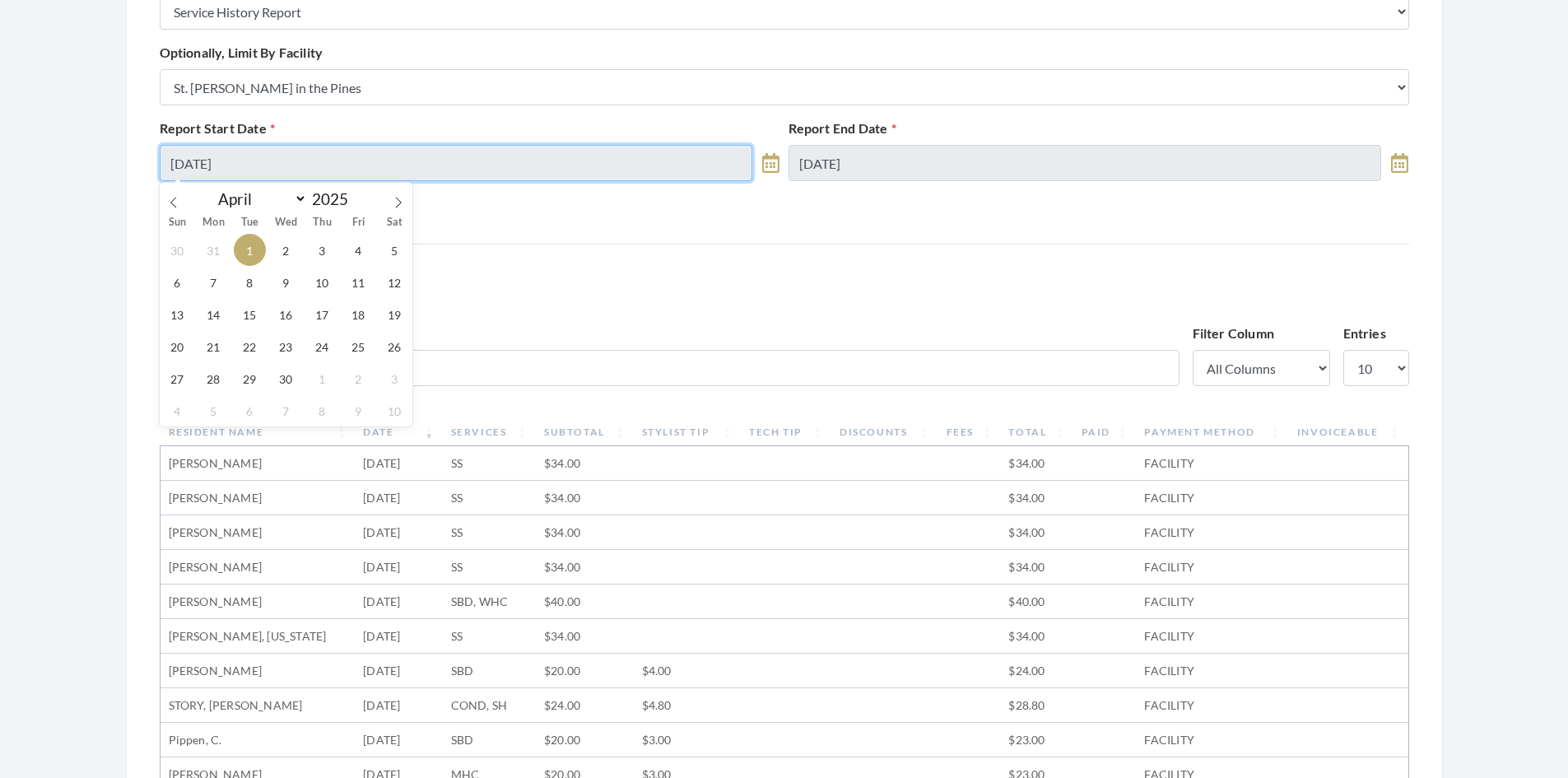
click at [310, 173] on input "[DATE]" at bounding box center [456, 162] width 593 height 37
click at [398, 196] on icon at bounding box center [399, 202] width 12 height 12
select select "4"
click at [325, 251] on span "1" at bounding box center [322, 250] width 32 height 32
type input "[DATE]"
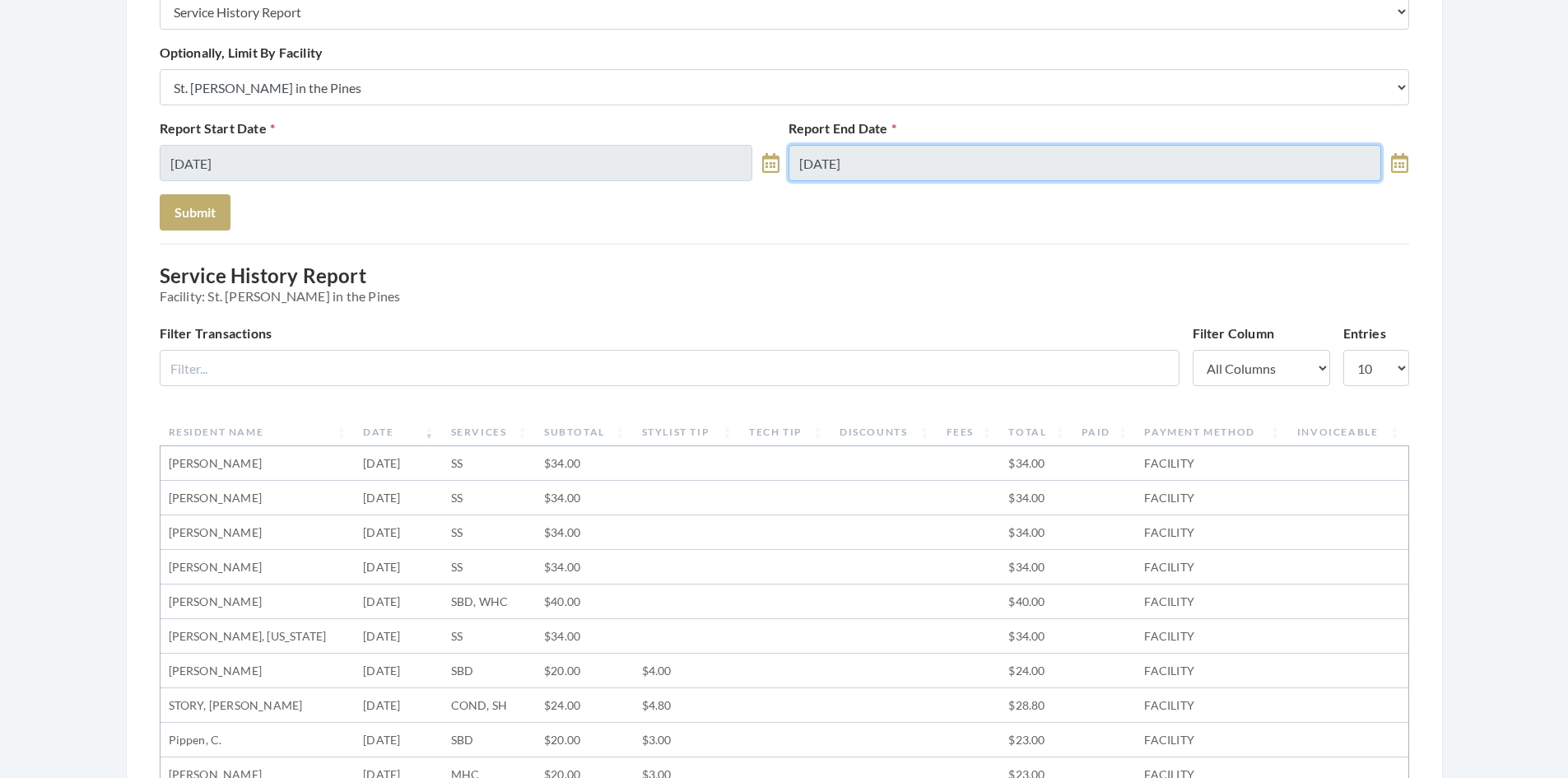
click at [878, 159] on input "04/30/2025" at bounding box center [1085, 162] width 593 height 37
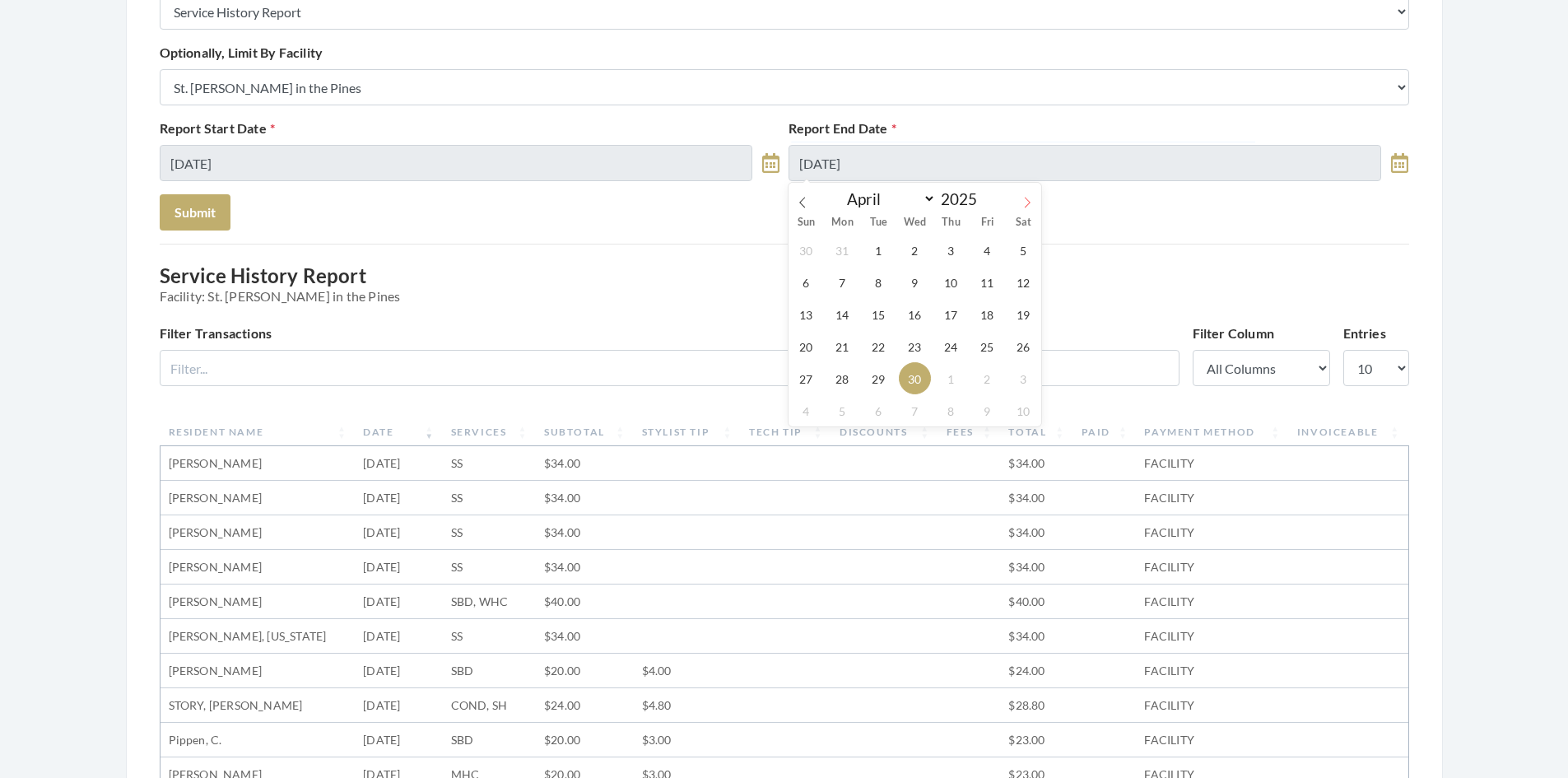
click at [1022, 202] on icon at bounding box center [1027, 202] width 12 height 12
select select "4"
click at [1024, 383] on span "31" at bounding box center [1023, 378] width 32 height 32
type input "05/31/2025"
click at [201, 219] on button "Submit" at bounding box center [195, 213] width 71 height 37
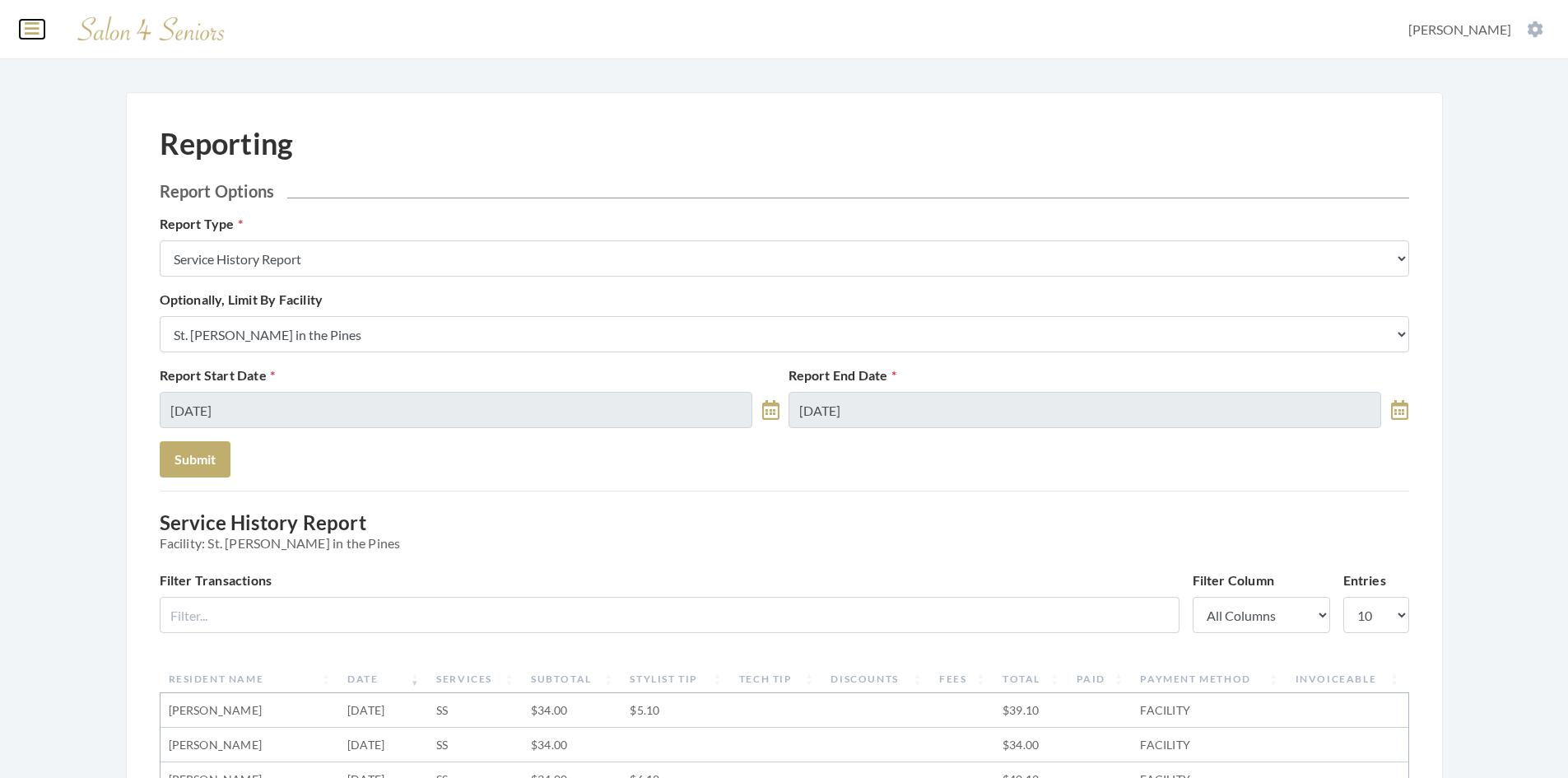
click at [31, 33] on icon at bounding box center [31, 28] width 14 height 16
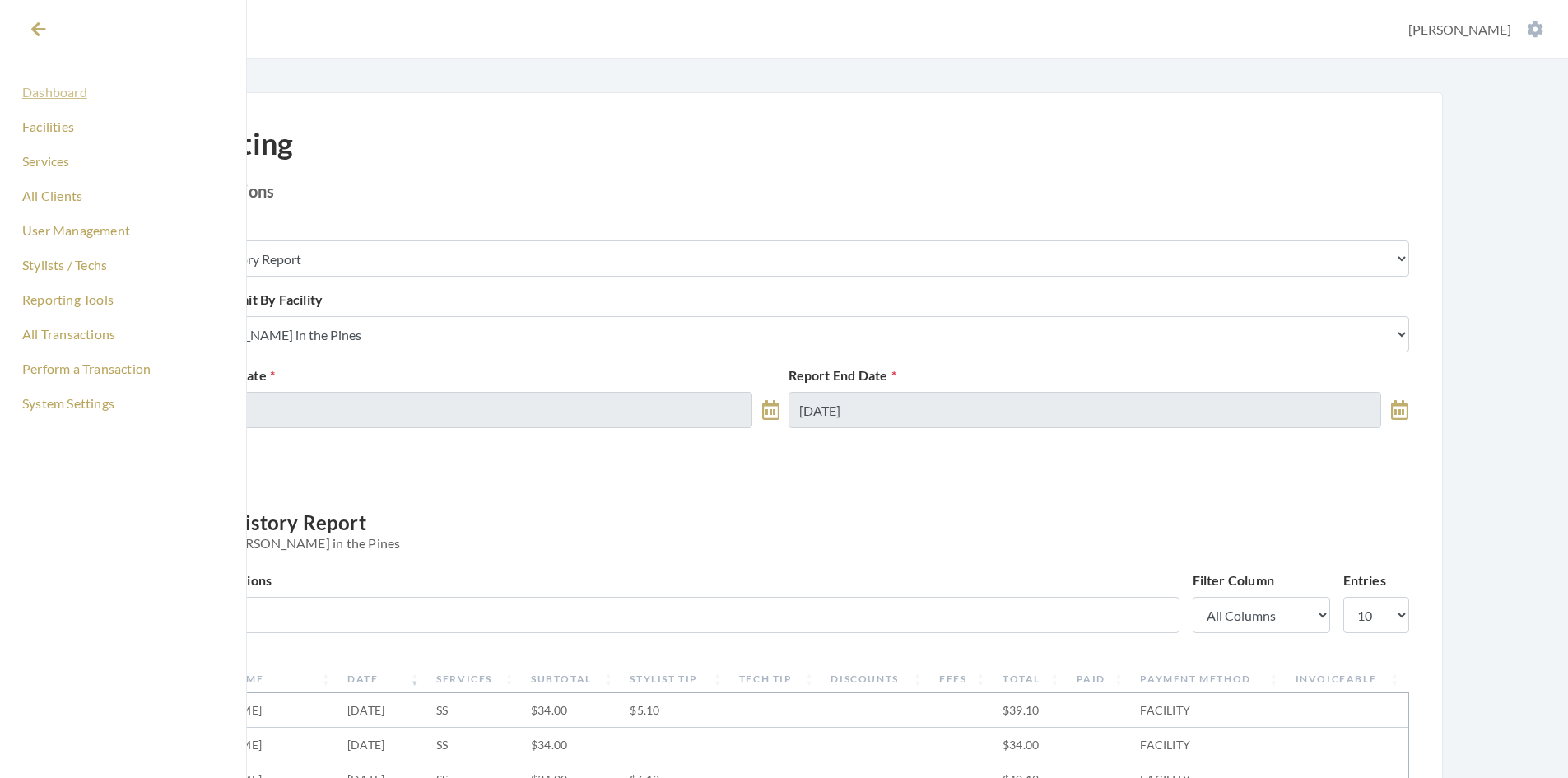
click at [55, 86] on link "Dashboard" at bounding box center [122, 92] width 207 height 28
